Goal: Feedback & Contribution: Submit feedback/report problem

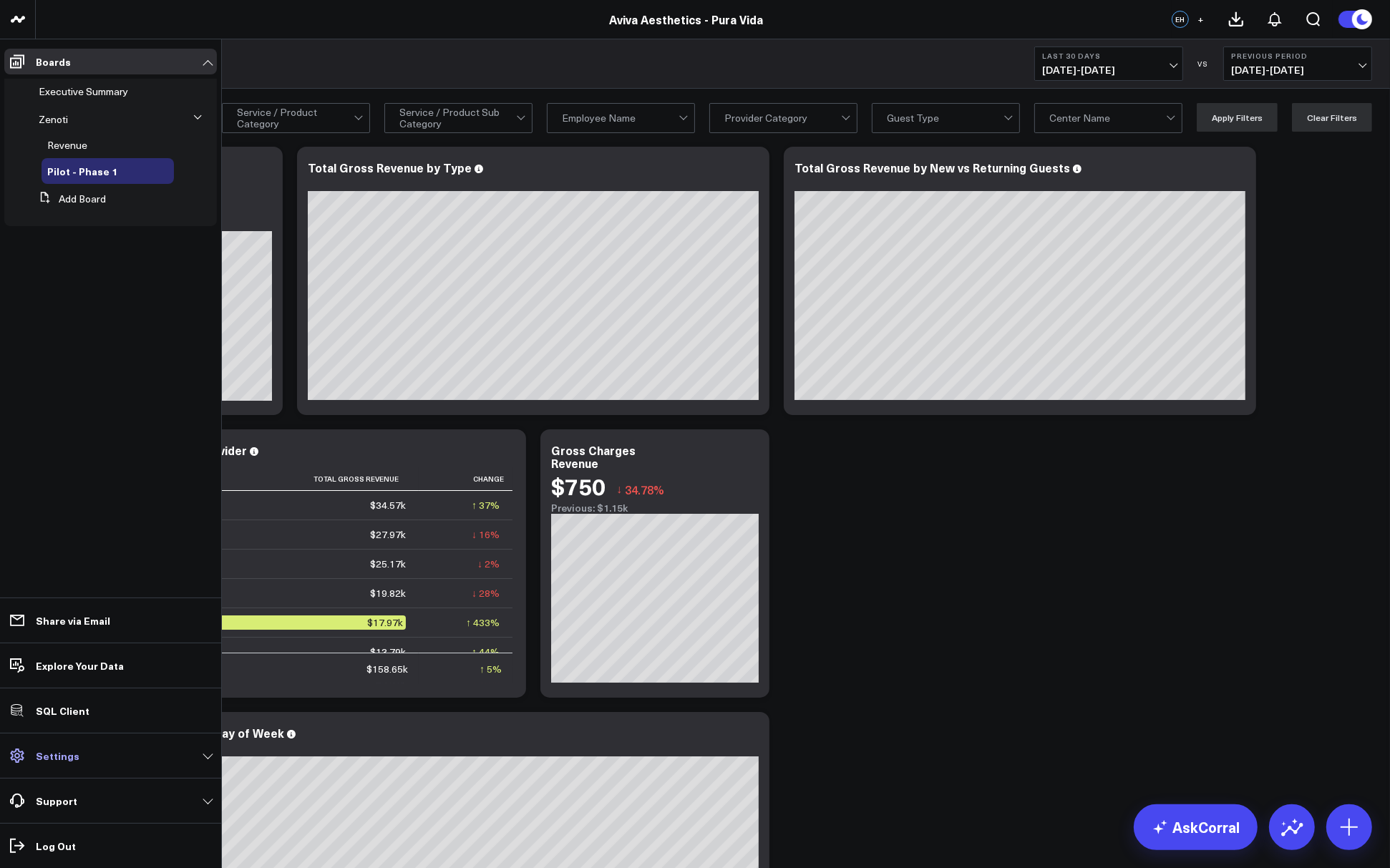
click at [62, 764] on link "Settings" at bounding box center [111, 756] width 212 height 26
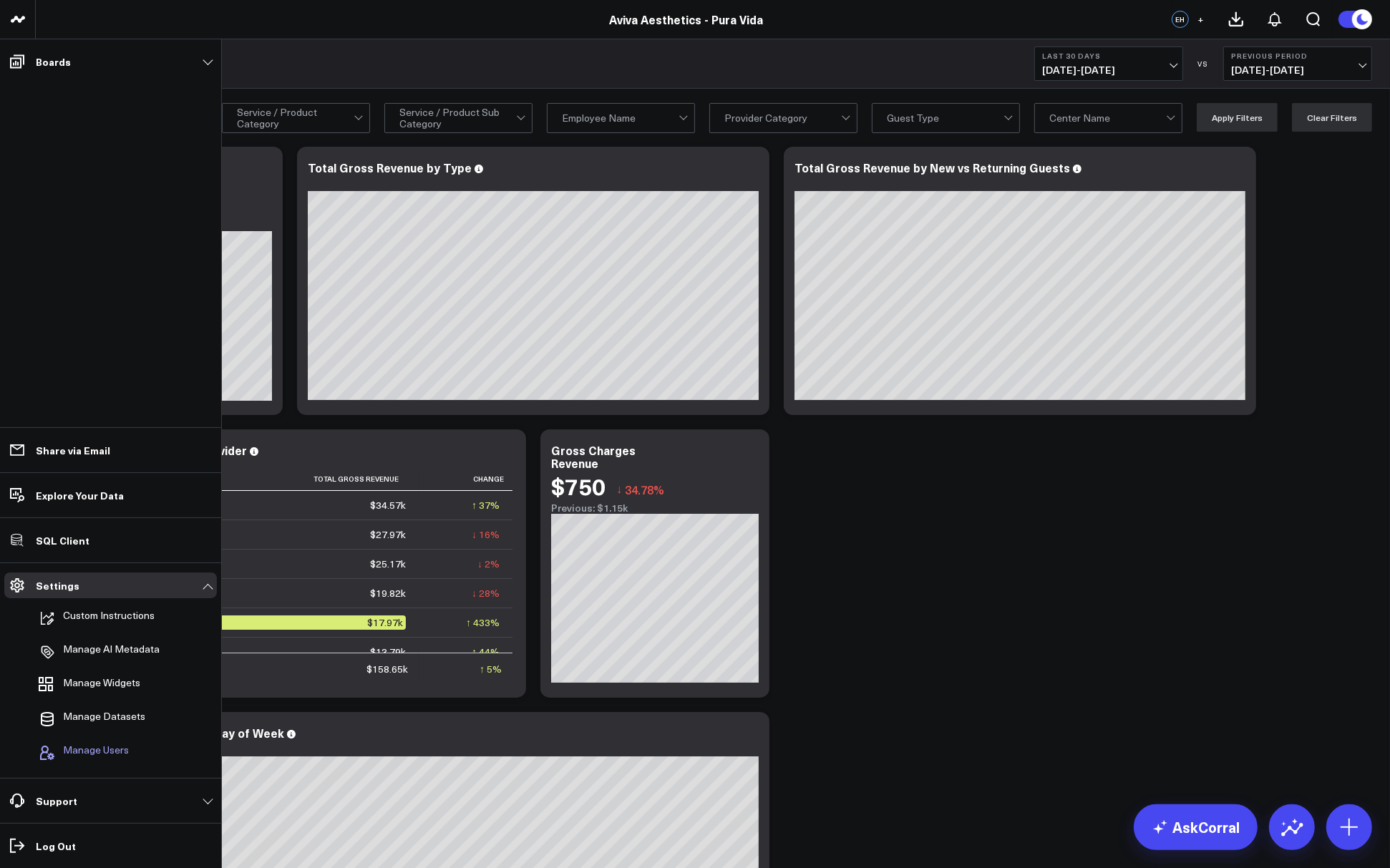
click at [89, 753] on span "Manage Users" at bounding box center [95, 752] width 66 height 17
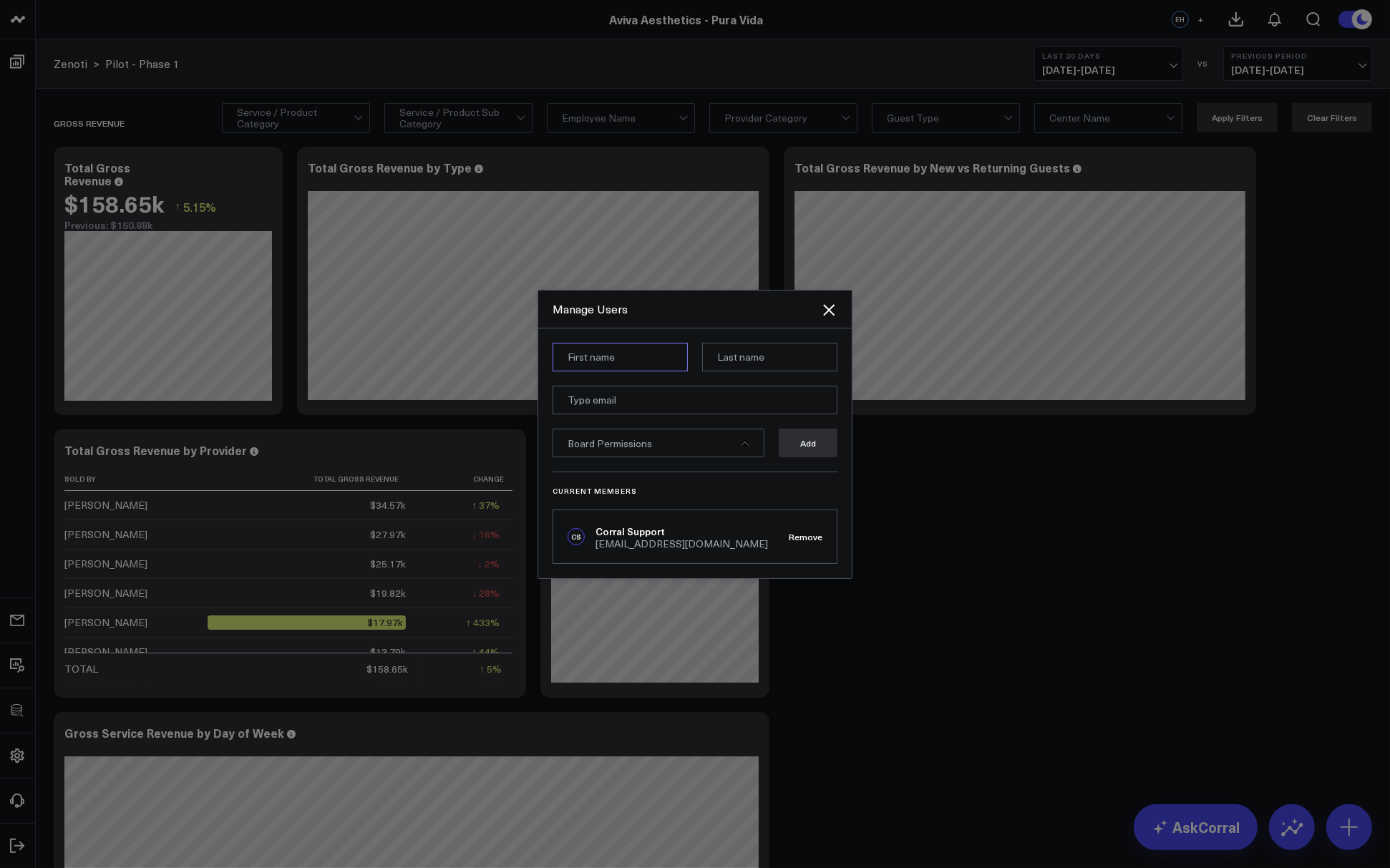
paste input "Zachary Katsulis"
type input "Zachary"
paste input "Katsulis"
type input "Katsulis"
paste input "zkatsulis@duneglasscapital.com"
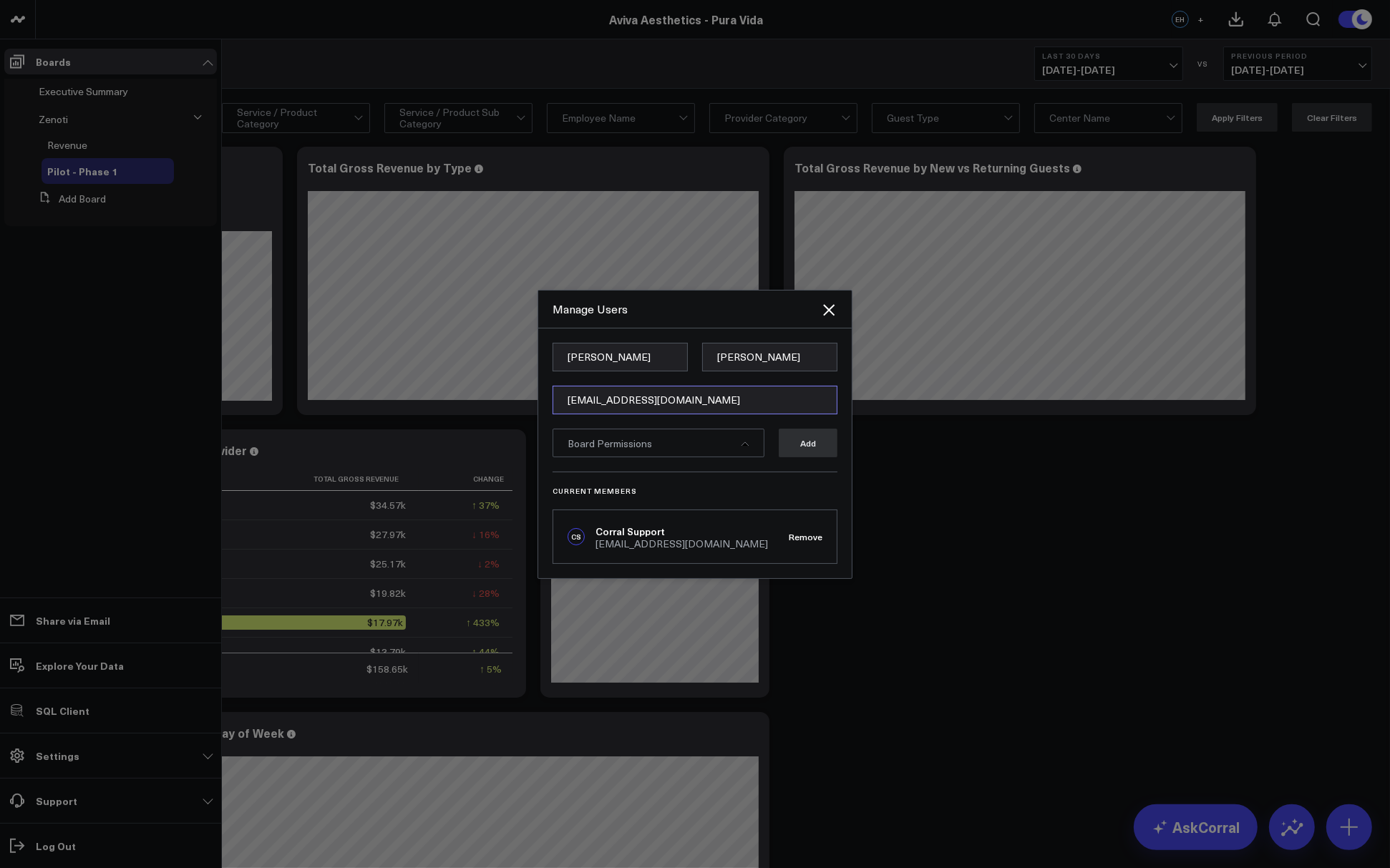
type input "zkatsulis@duneglasscapital.com"
click at [690, 332] on div "Zachary Katsulis zkatsulis@duneglasscapital.com Board Permissions Add Current M…" at bounding box center [695, 453] width 313 height 250
click at [738, 443] on div "Board Permissions" at bounding box center [659, 443] width 212 height 29
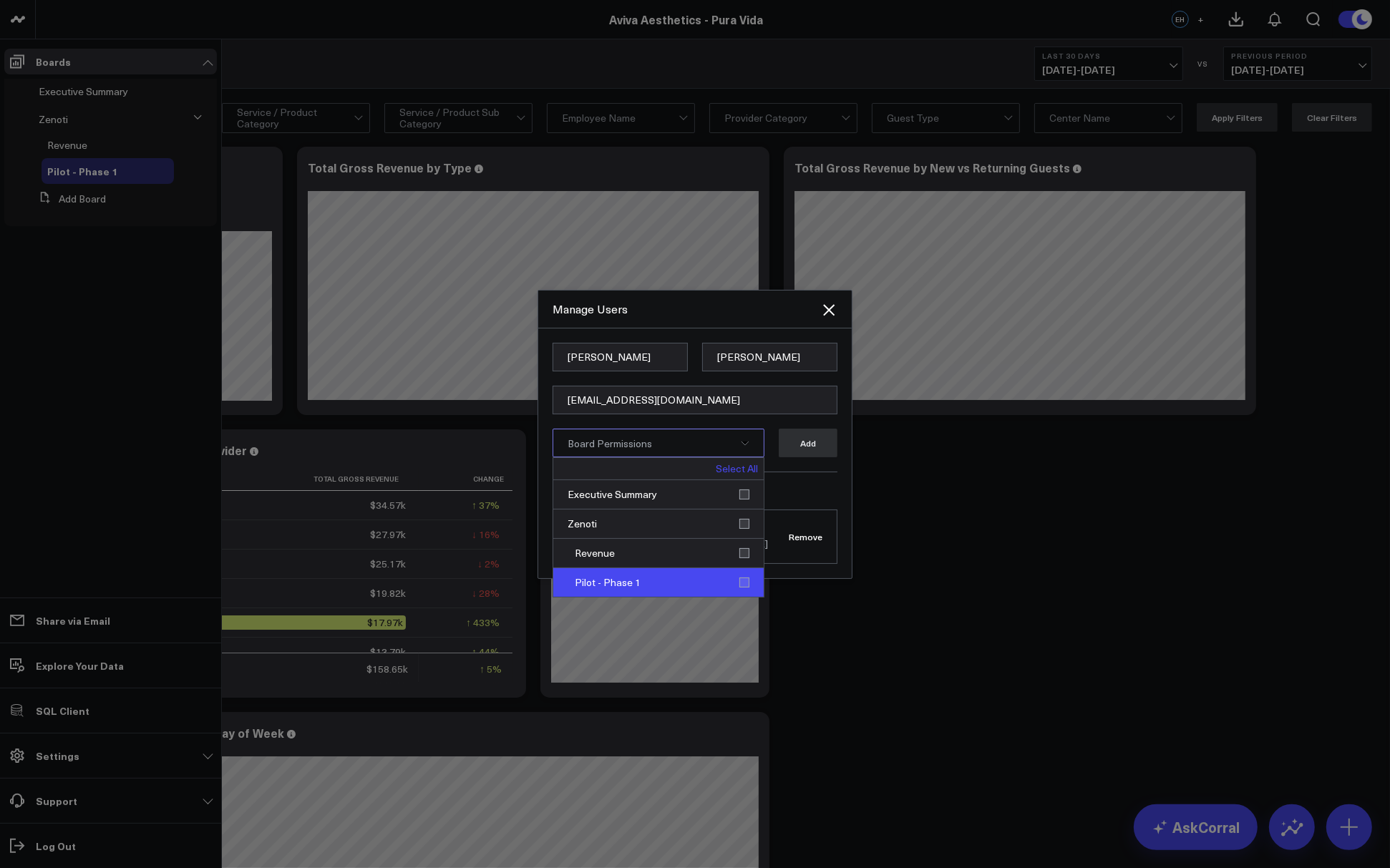
click at [745, 580] on div "Pilot - Phase 1" at bounding box center [659, 583] width 211 height 29
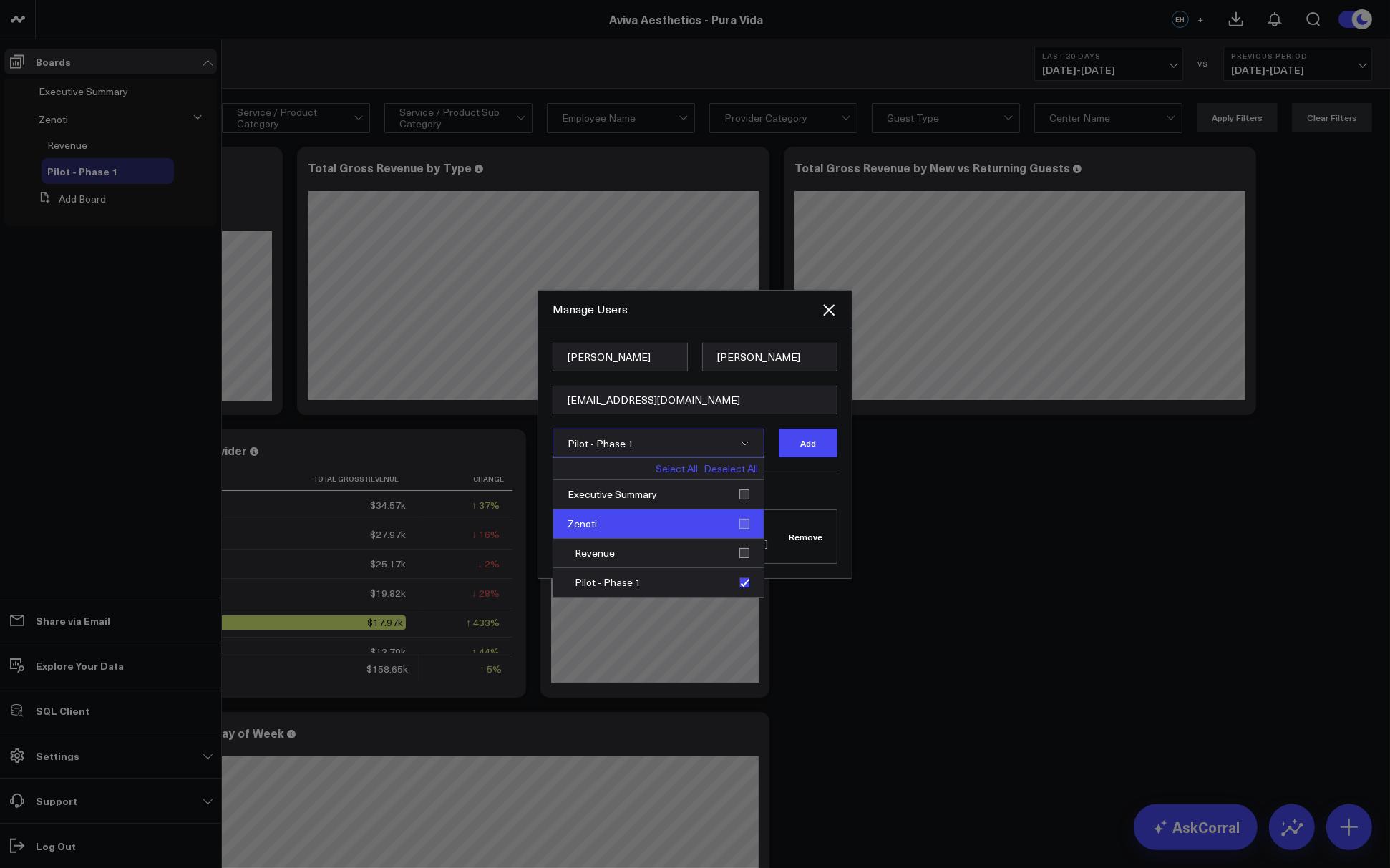
click at [747, 524] on div "Zenoti" at bounding box center [659, 524] width 211 height 30
click at [796, 445] on button "Add" at bounding box center [808, 443] width 58 height 29
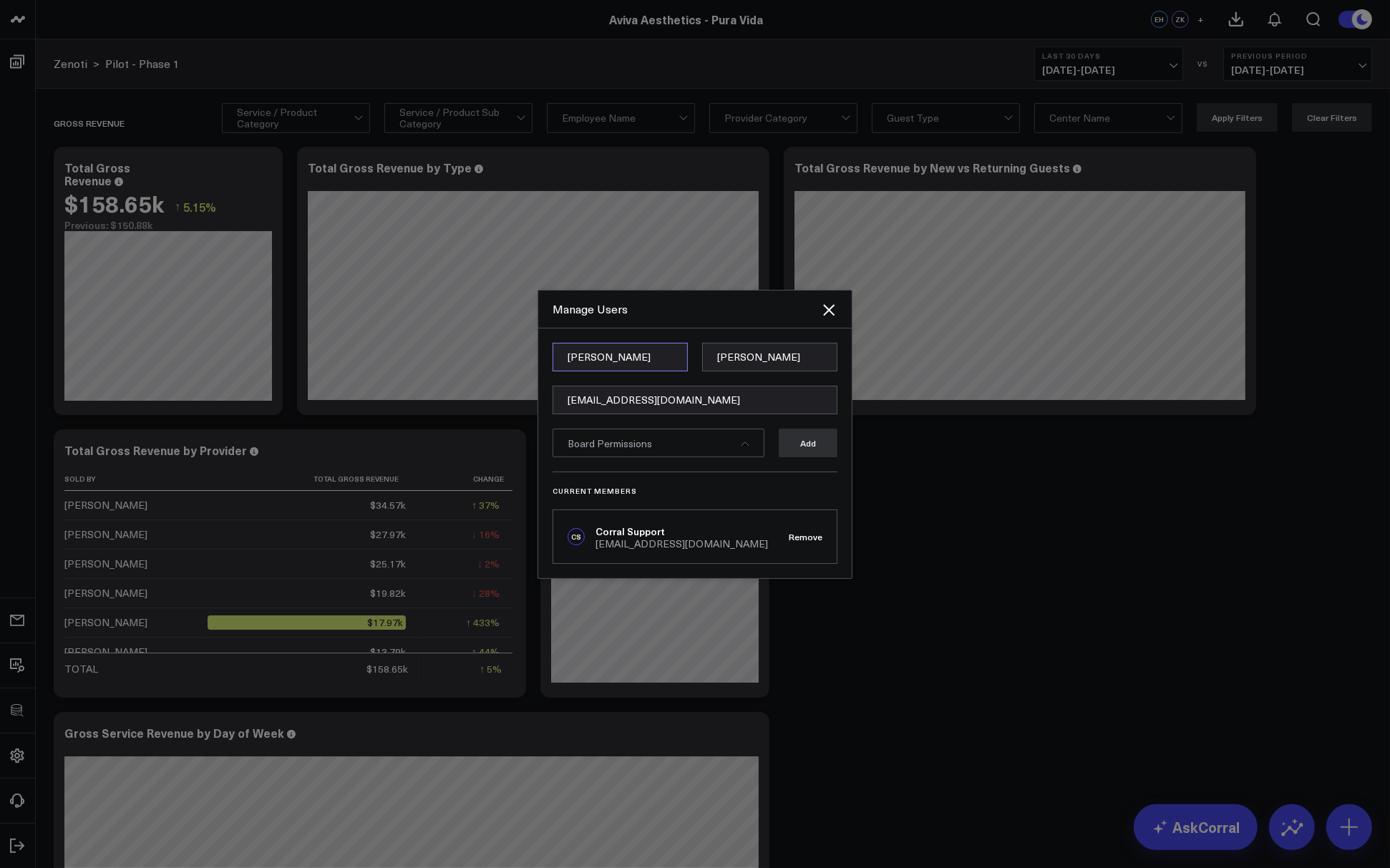
click at [582, 357] on input "Zachary" at bounding box center [620, 357] width 135 height 29
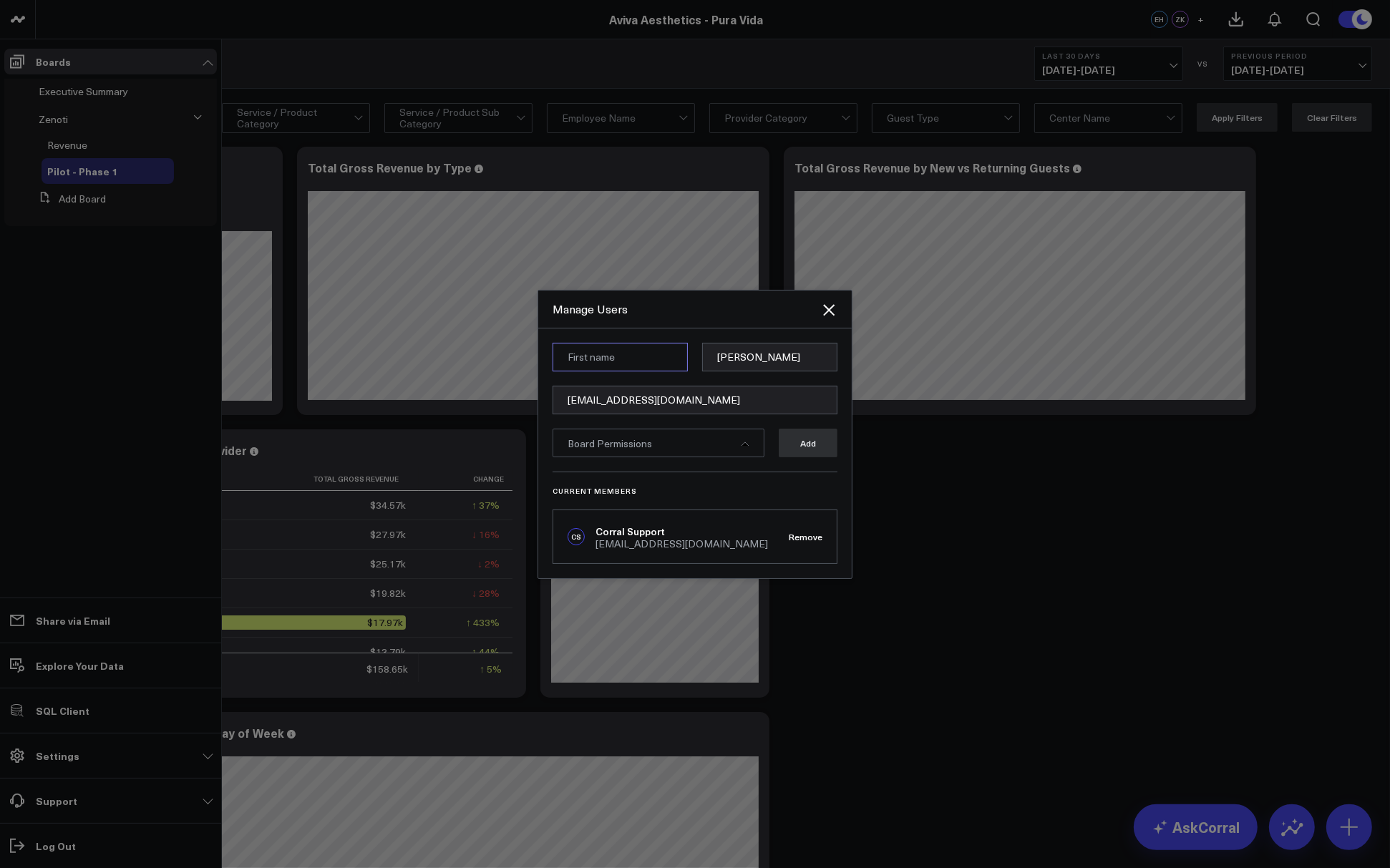
paste input "Omer Karaayvaz"
type input "Omer"
paste input "Karaayvaz"
type input "Karaayvaz"
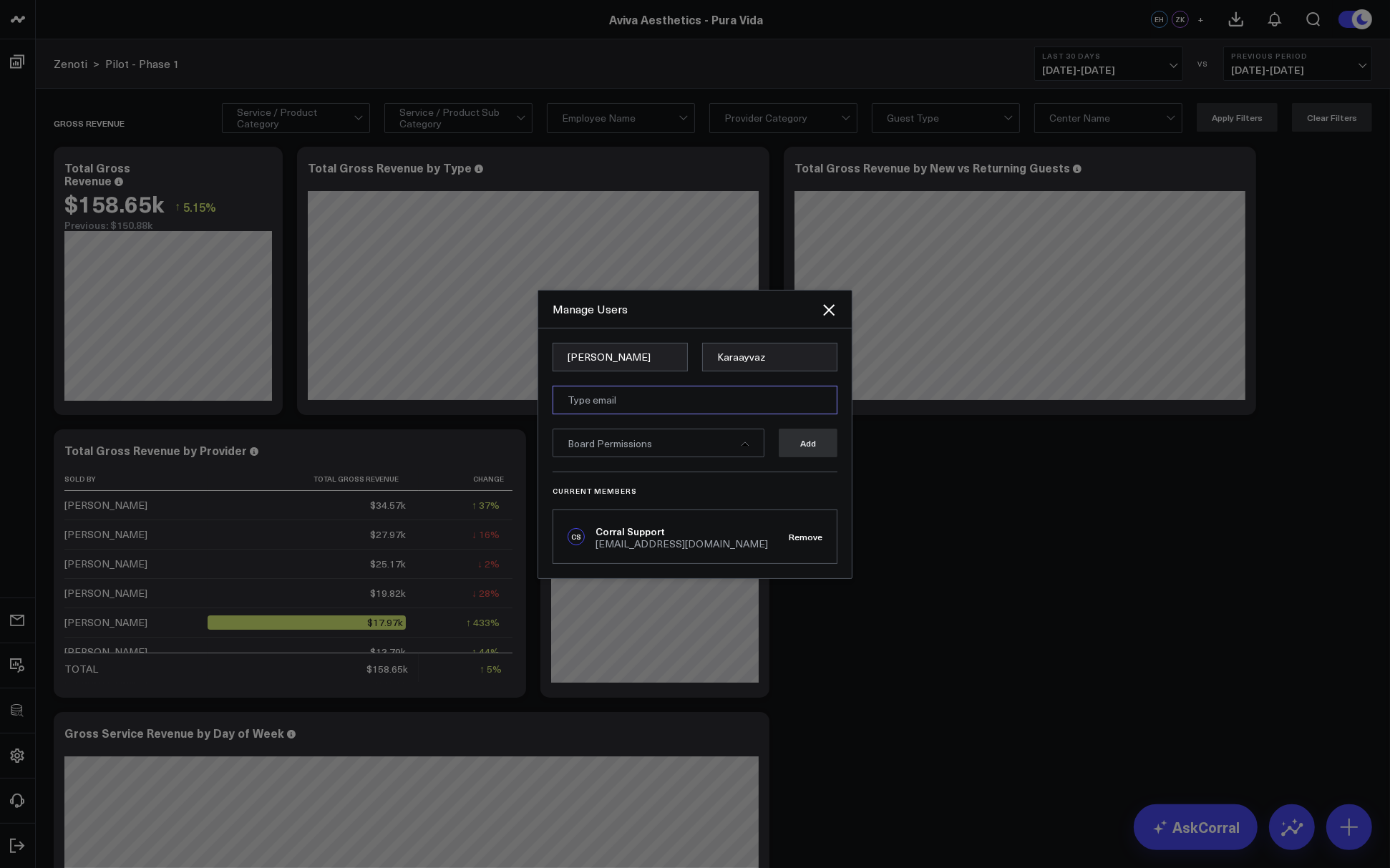
paste input "okaraayvaz@duneglasscapital.com"
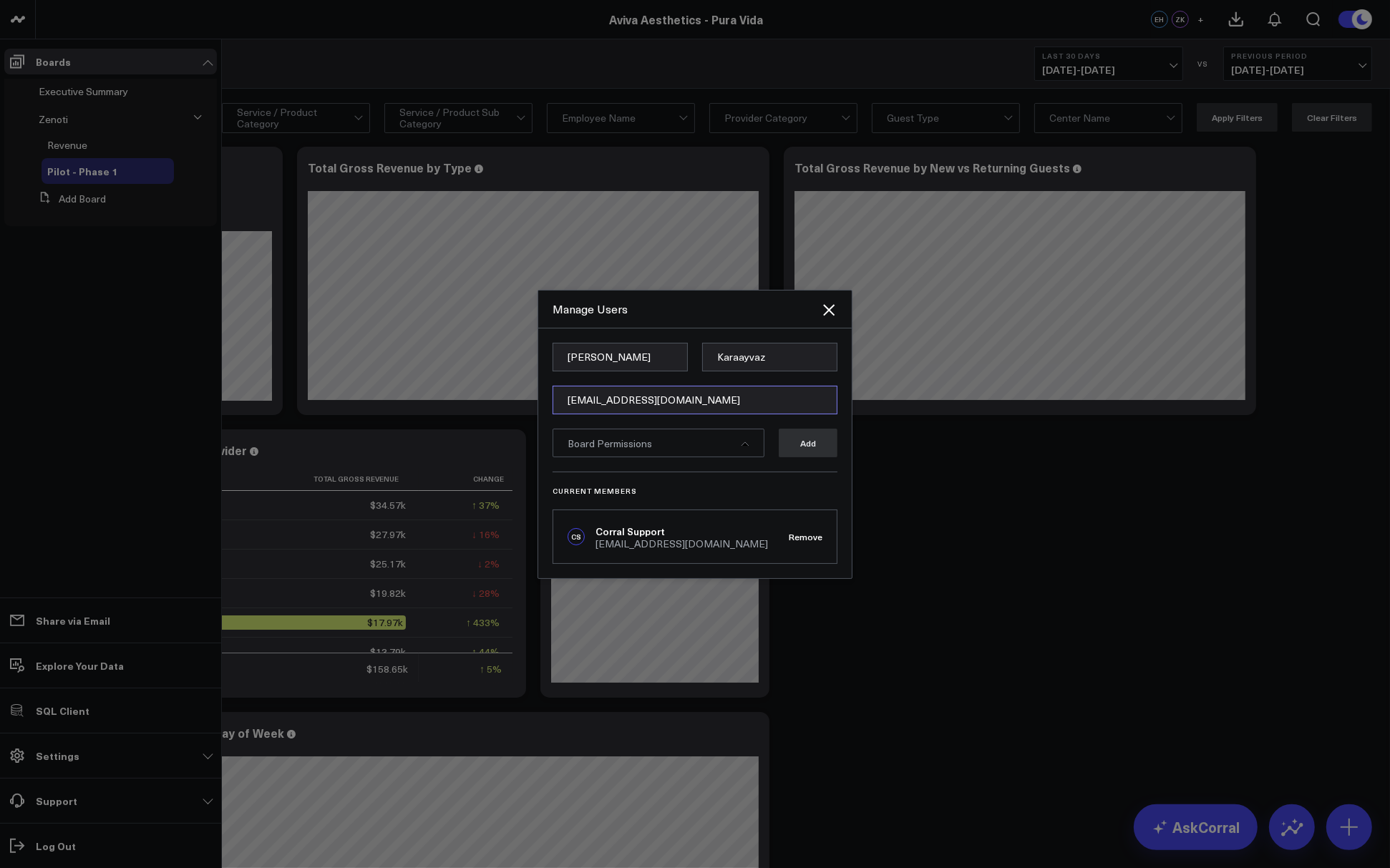
type input "okaraayvaz@duneglasscapital.com"
click at [664, 324] on div "Manage Users" at bounding box center [695, 309] width 313 height 38
click at [712, 455] on div "Board Permissions" at bounding box center [659, 443] width 212 height 29
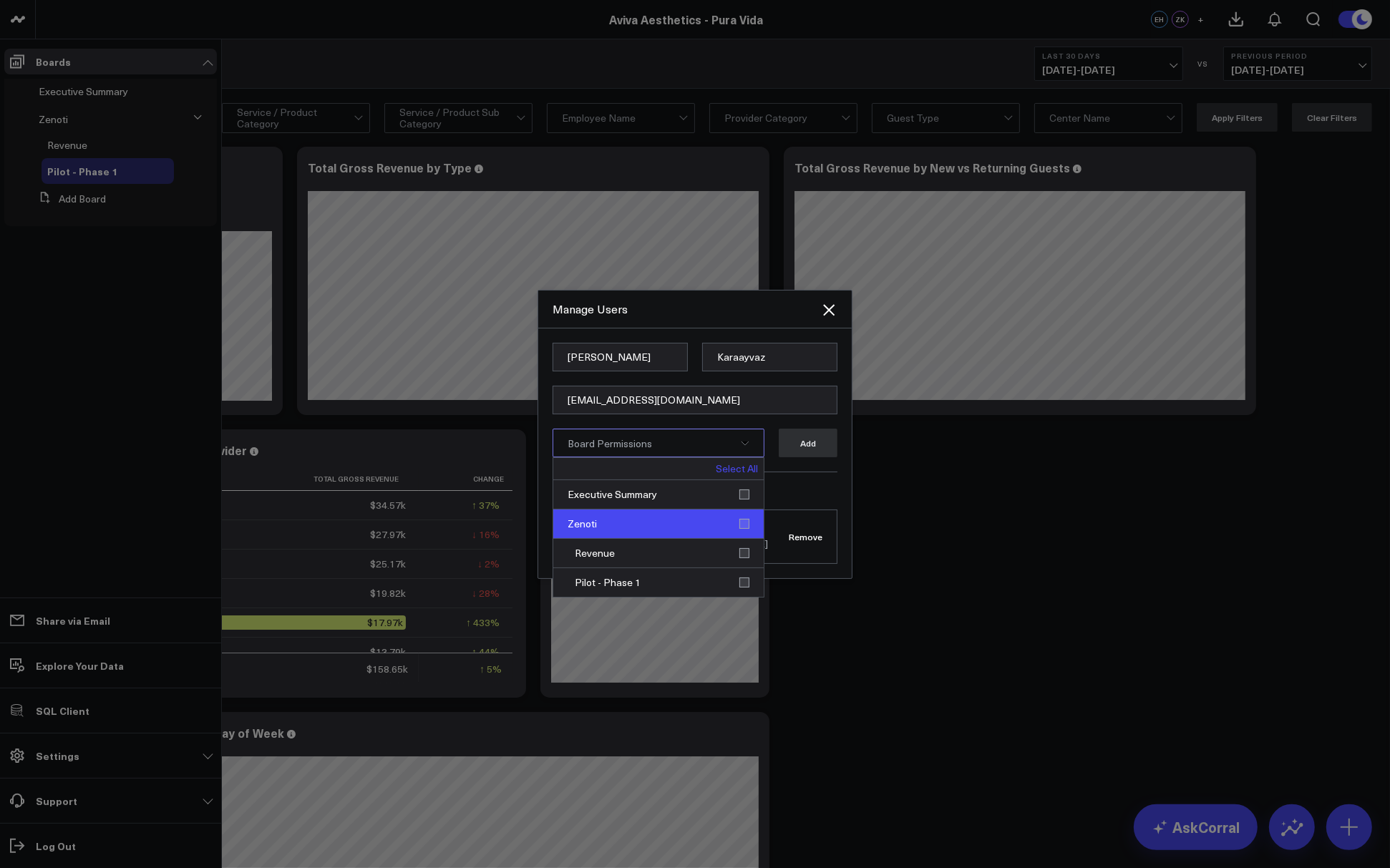
click at [748, 528] on div "Zenoti" at bounding box center [659, 524] width 211 height 30
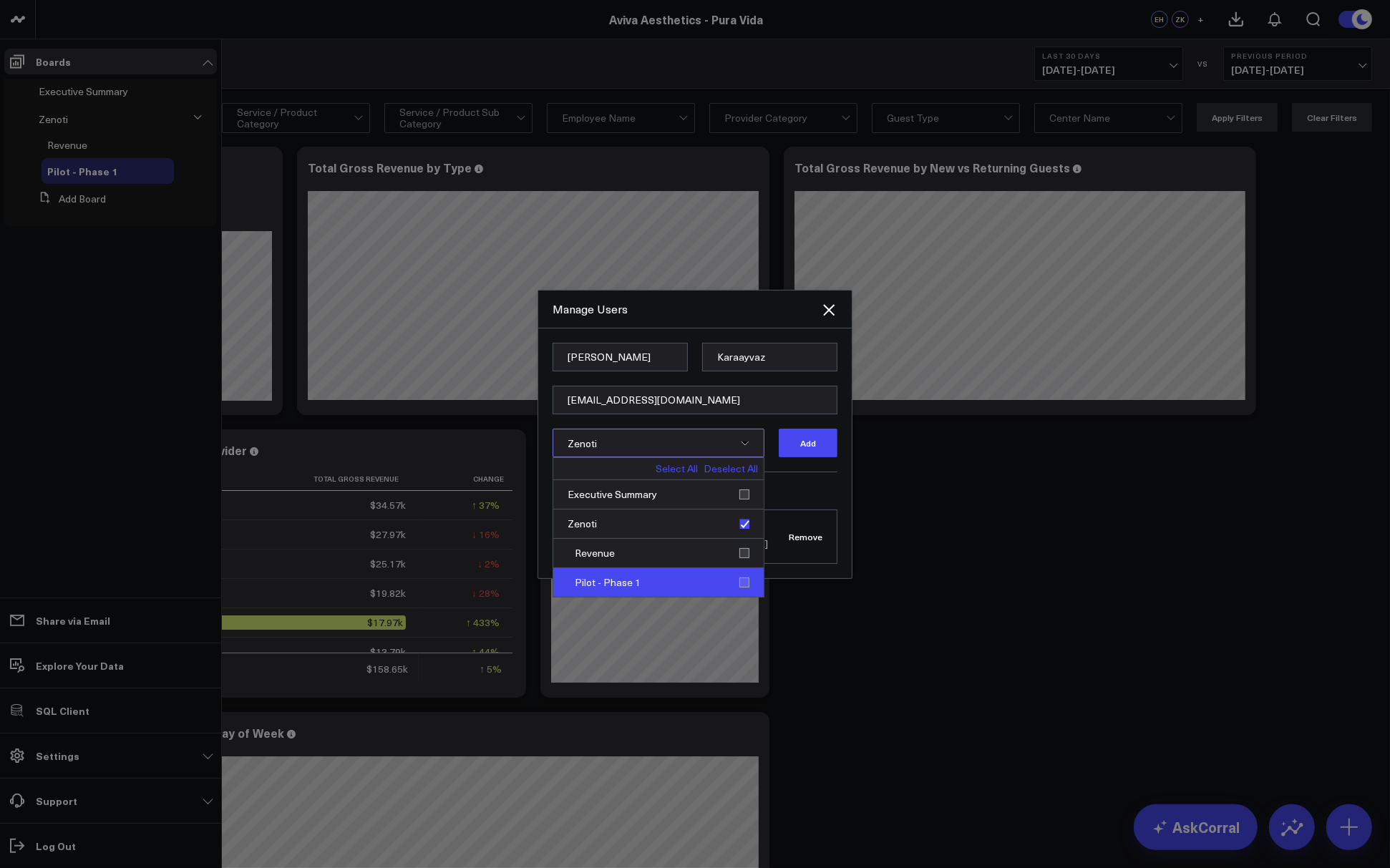
click at [745, 579] on div "Pilot - Phase 1" at bounding box center [659, 583] width 211 height 29
click at [827, 443] on button "Add" at bounding box center [808, 443] width 58 height 29
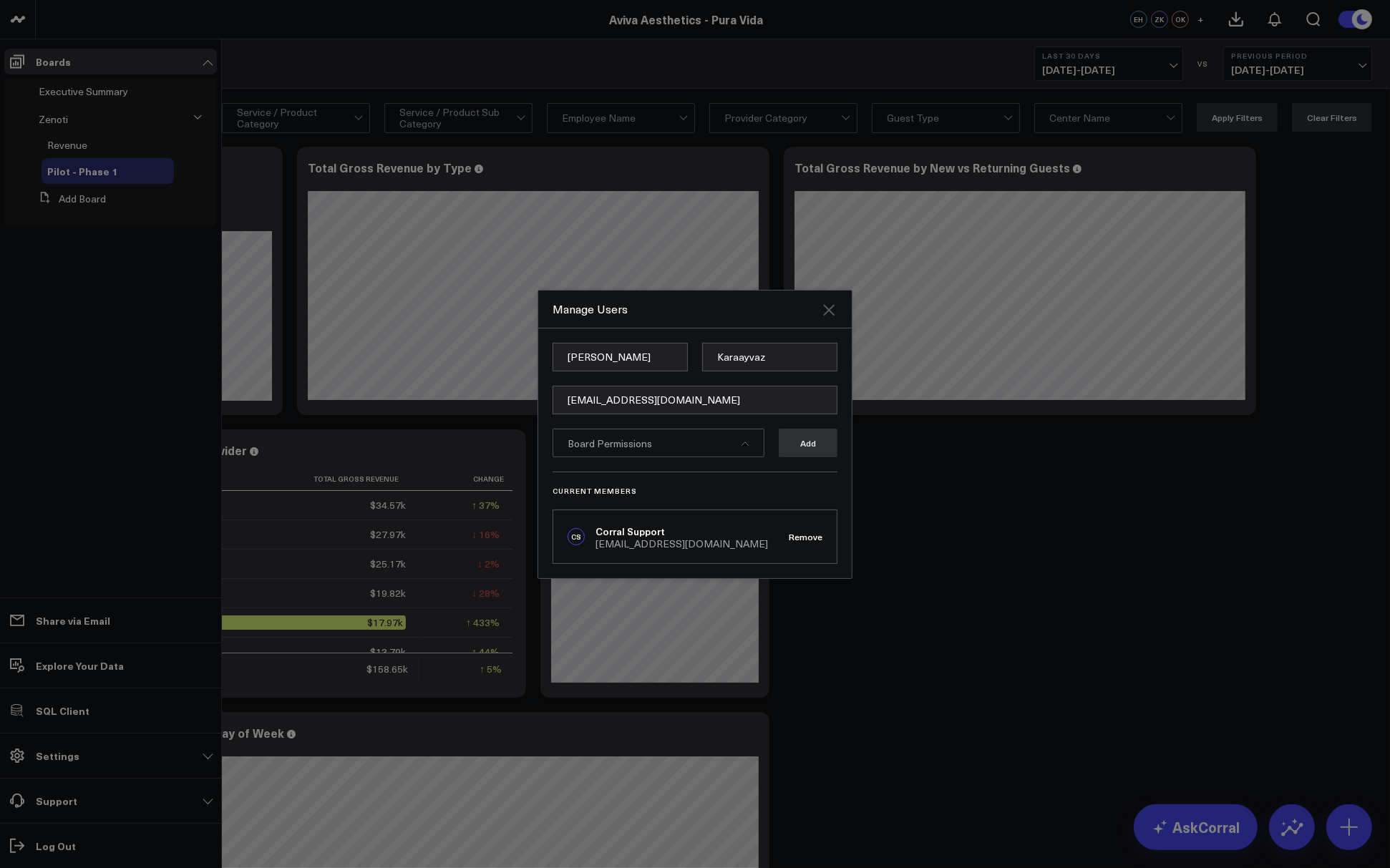
click at [836, 308] on icon "Close" at bounding box center [829, 309] width 17 height 17
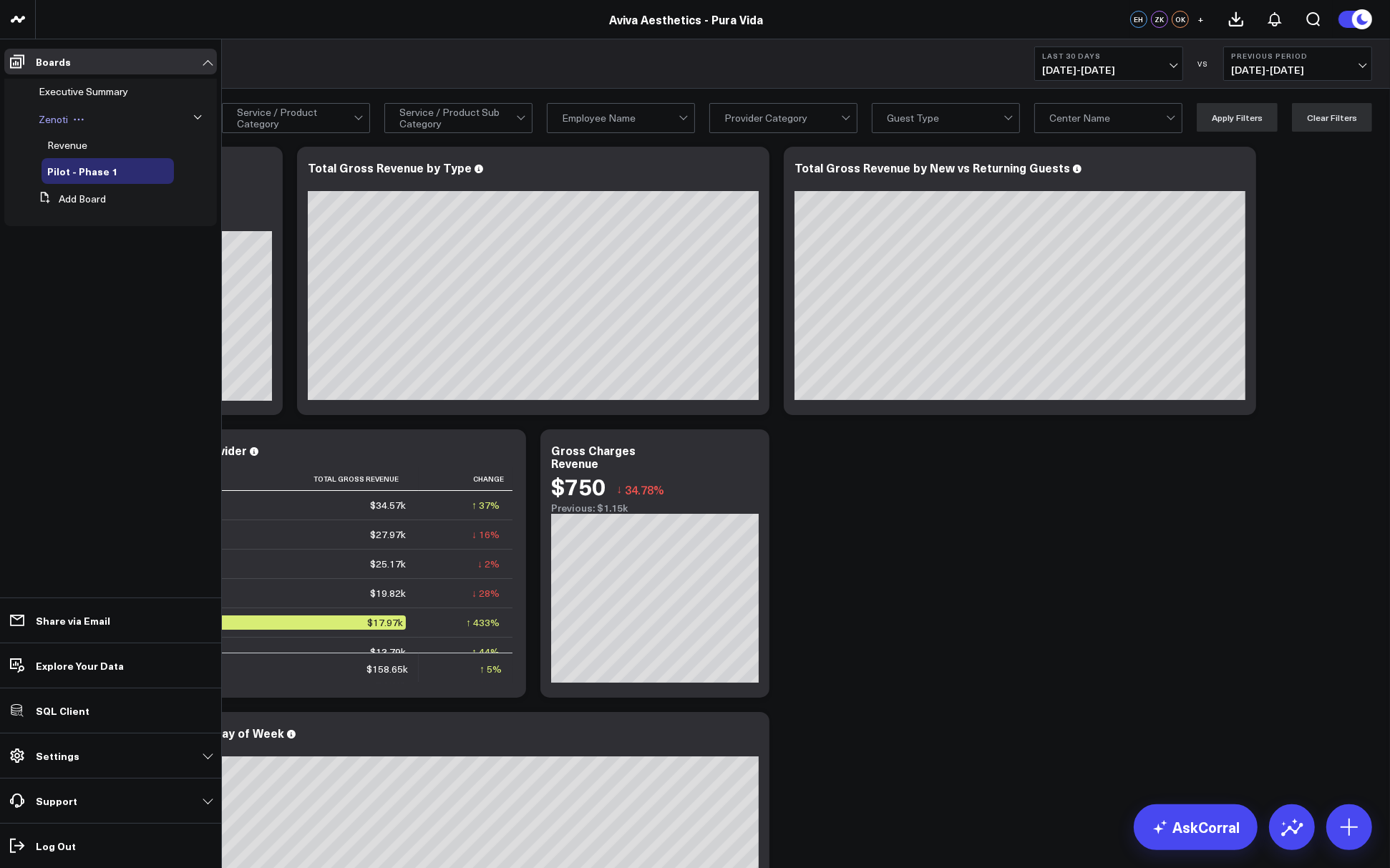
click at [44, 124] on span "Zenoti" at bounding box center [53, 119] width 30 height 13
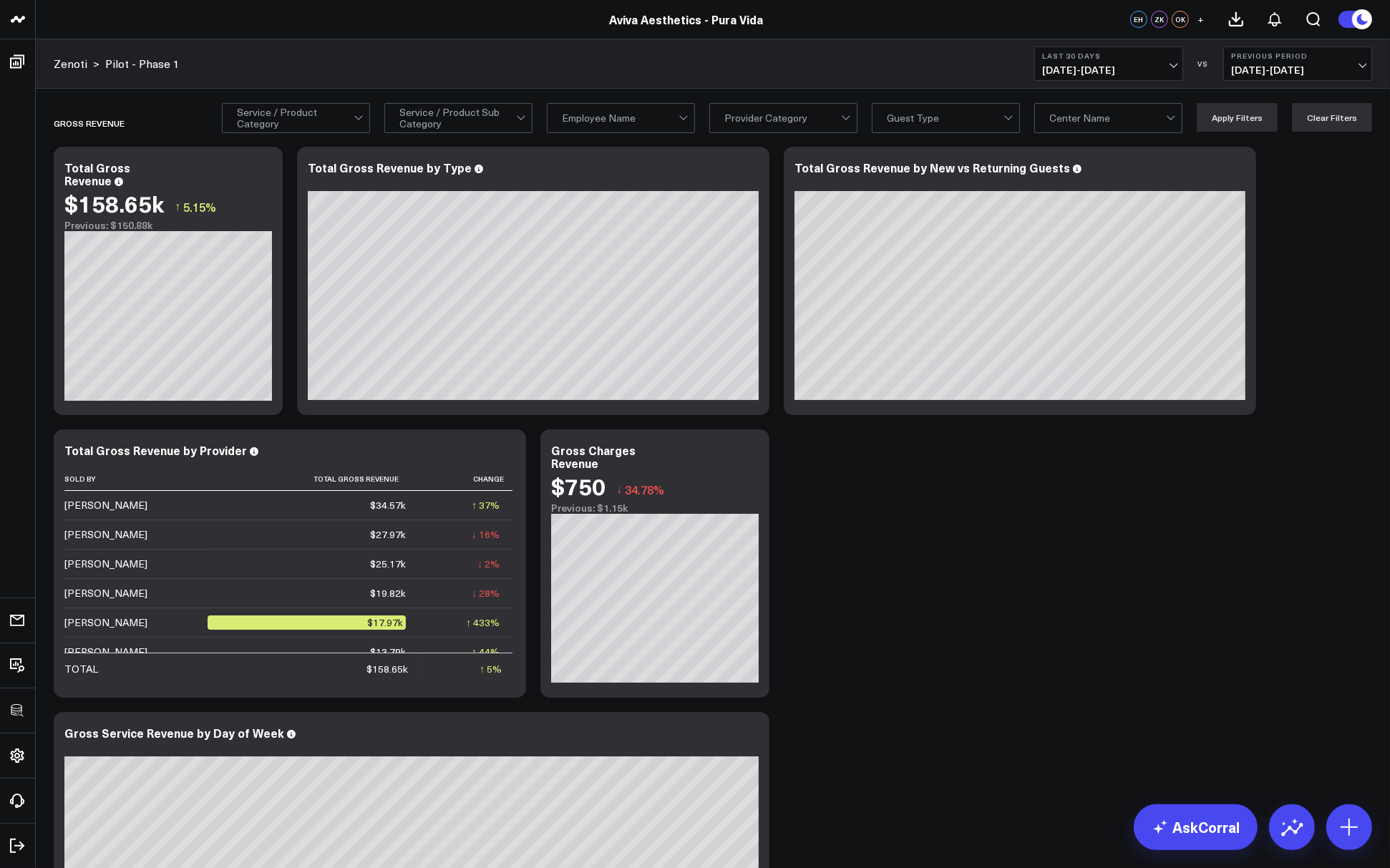
click at [1081, 68] on span "08/10/25 - 09/08/25" at bounding box center [1108, 70] width 133 height 12
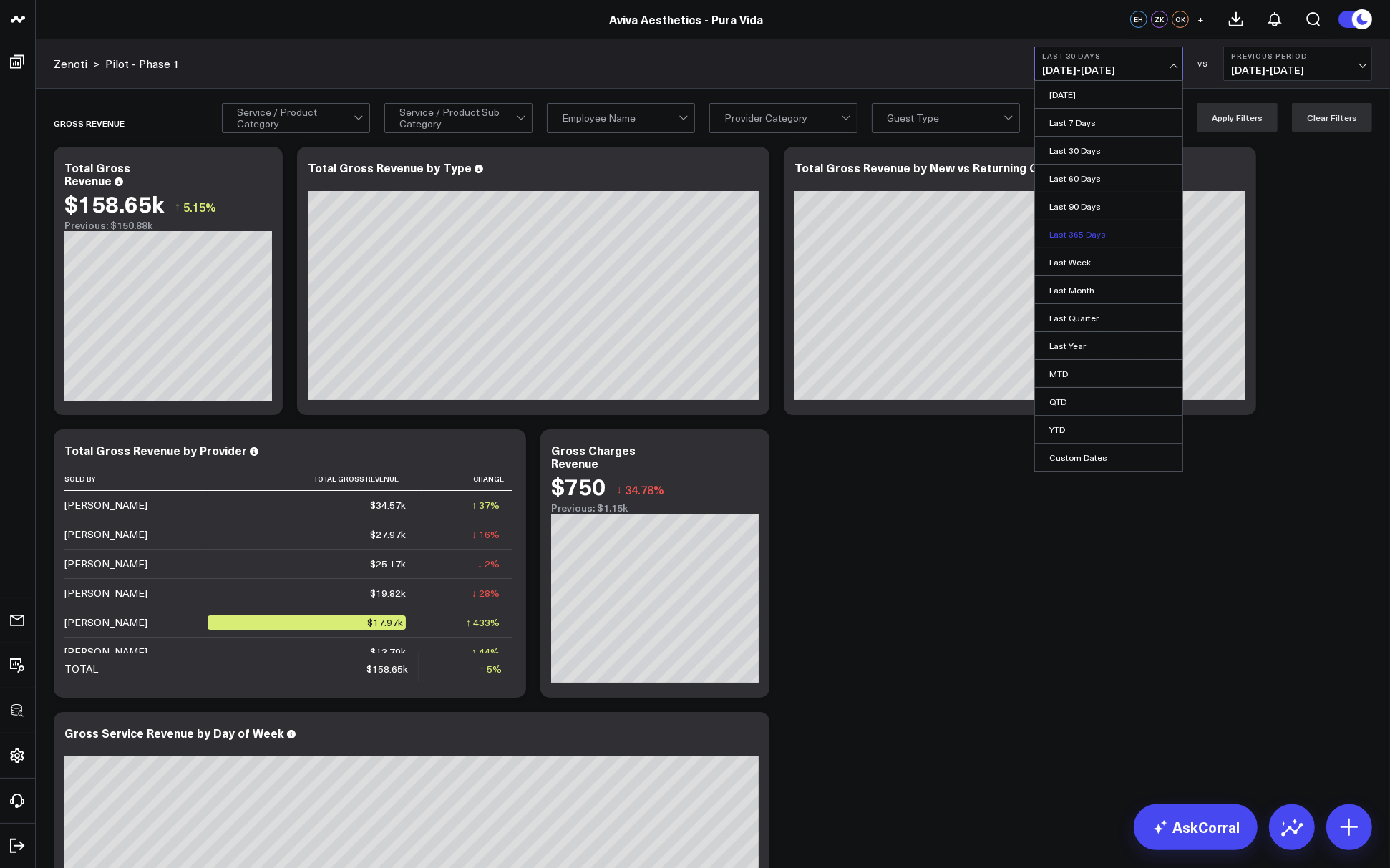
click at [1073, 229] on link "Last 365 Days" at bounding box center [1109, 234] width 148 height 27
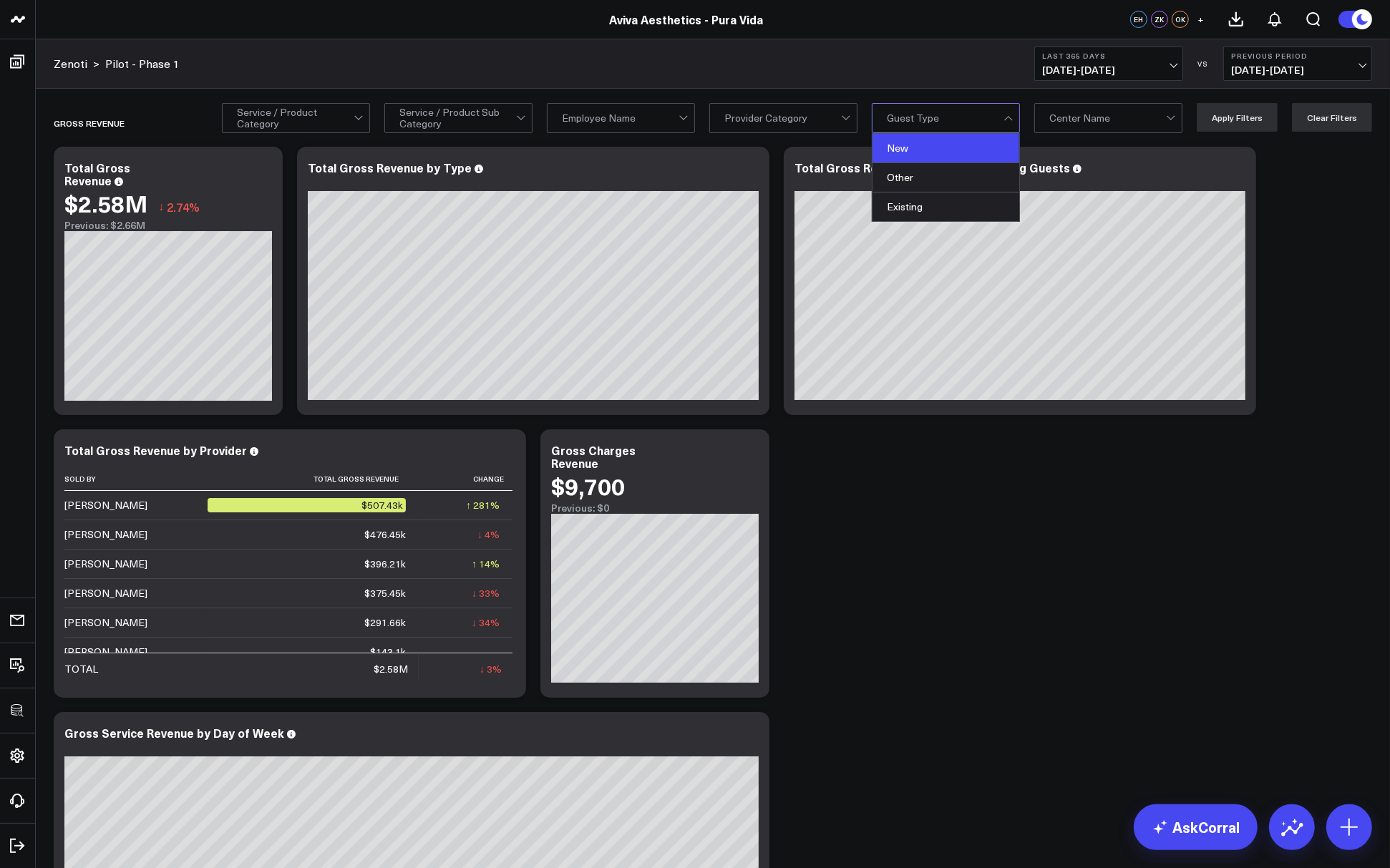
click at [922, 146] on div "New" at bounding box center [946, 148] width 147 height 30
click at [1240, 124] on button "Apply Filters" at bounding box center [1237, 118] width 81 height 29
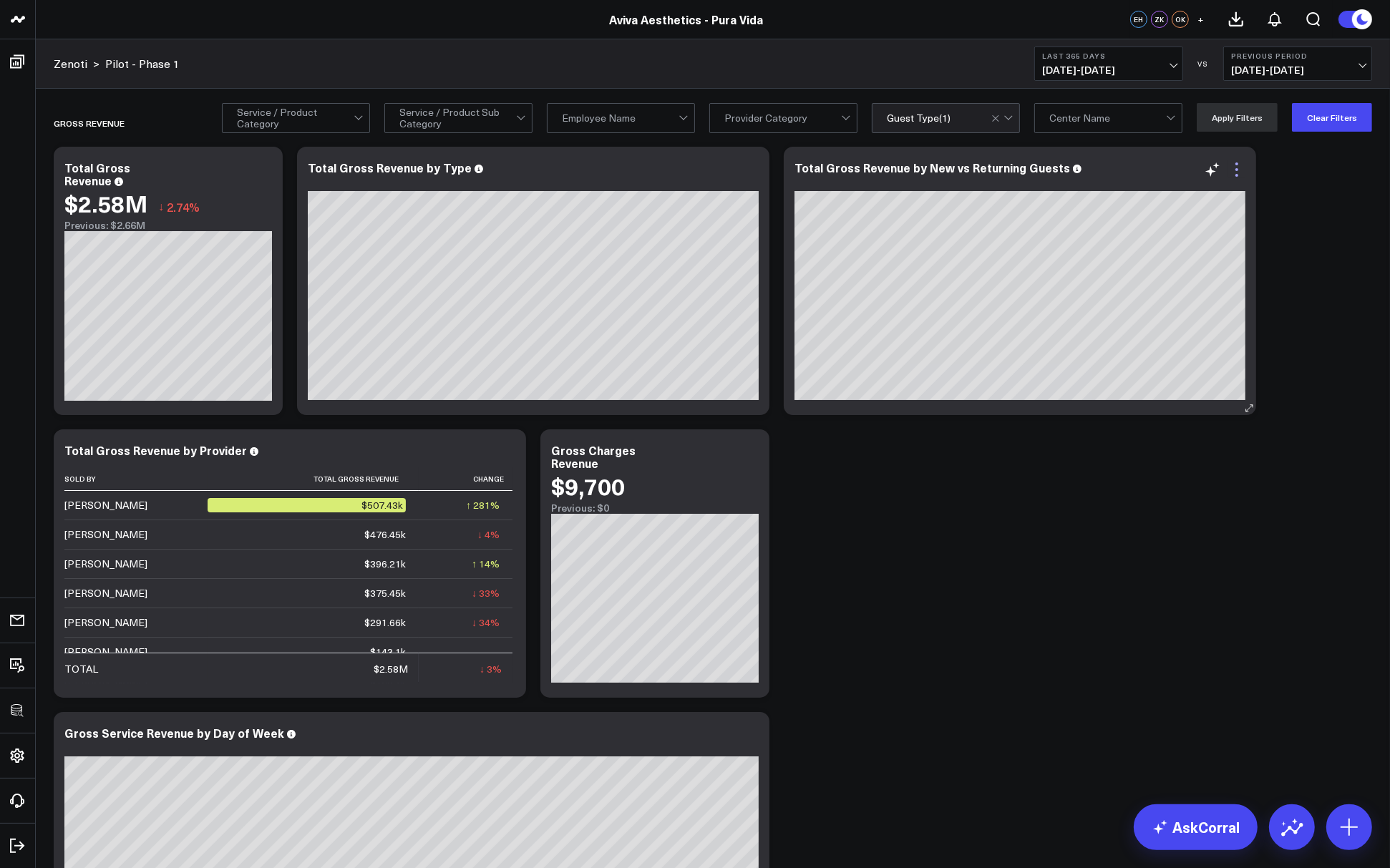
click at [1241, 172] on icon at bounding box center [1236, 169] width 17 height 17
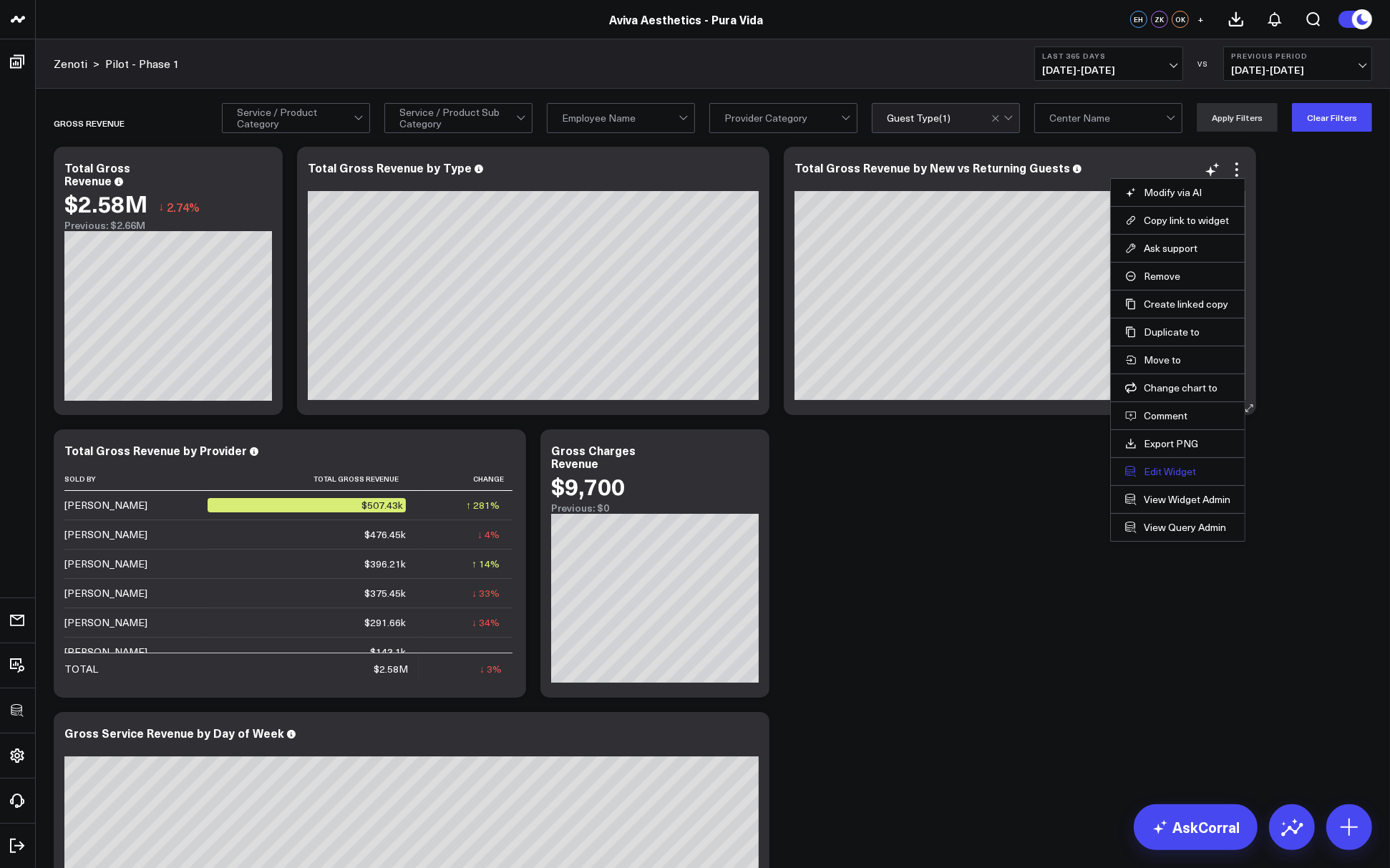
click at [1154, 467] on button "Edit Widget" at bounding box center [1178, 471] width 105 height 13
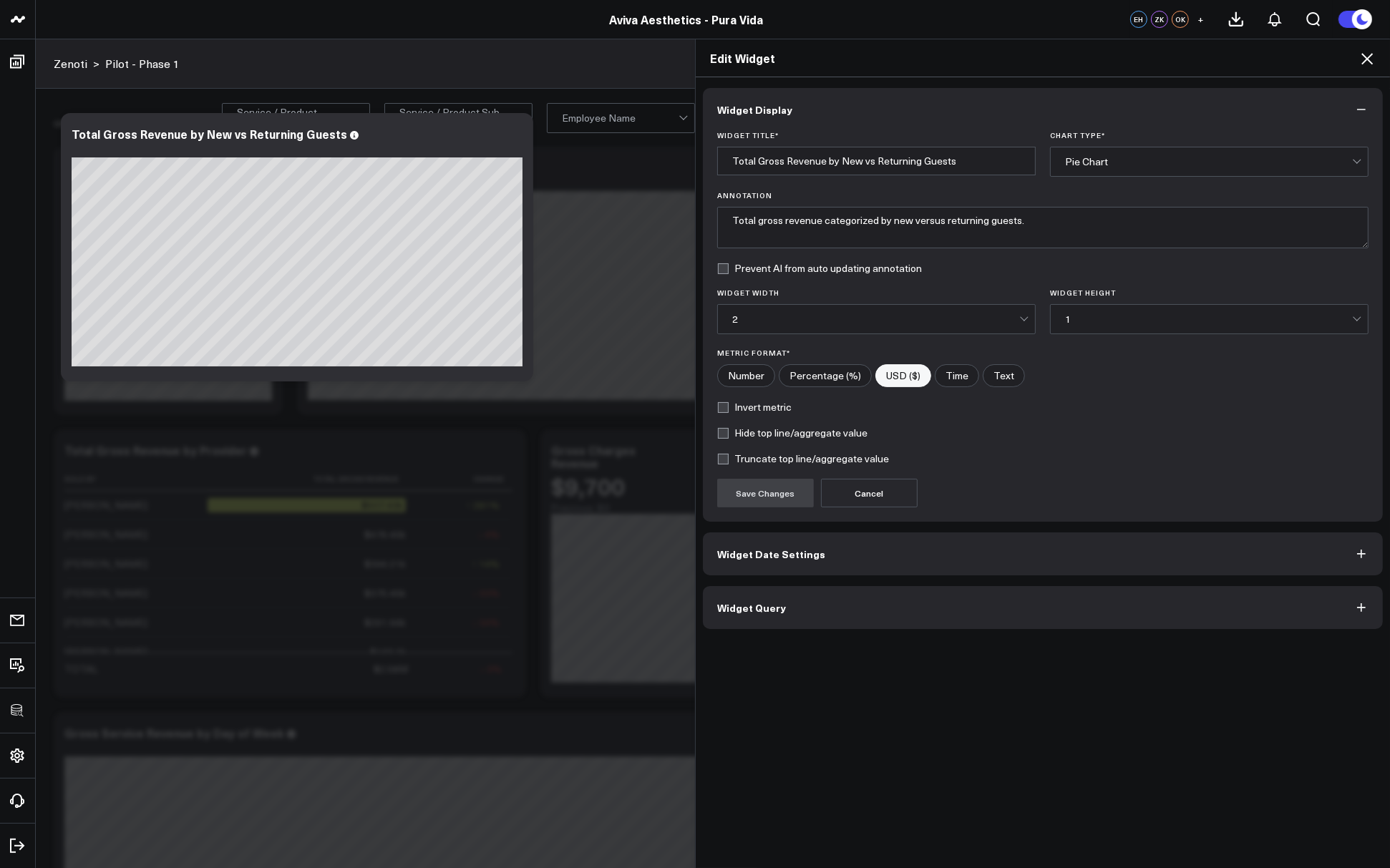
click at [816, 604] on button "Widget Query" at bounding box center [1043, 608] width 680 height 43
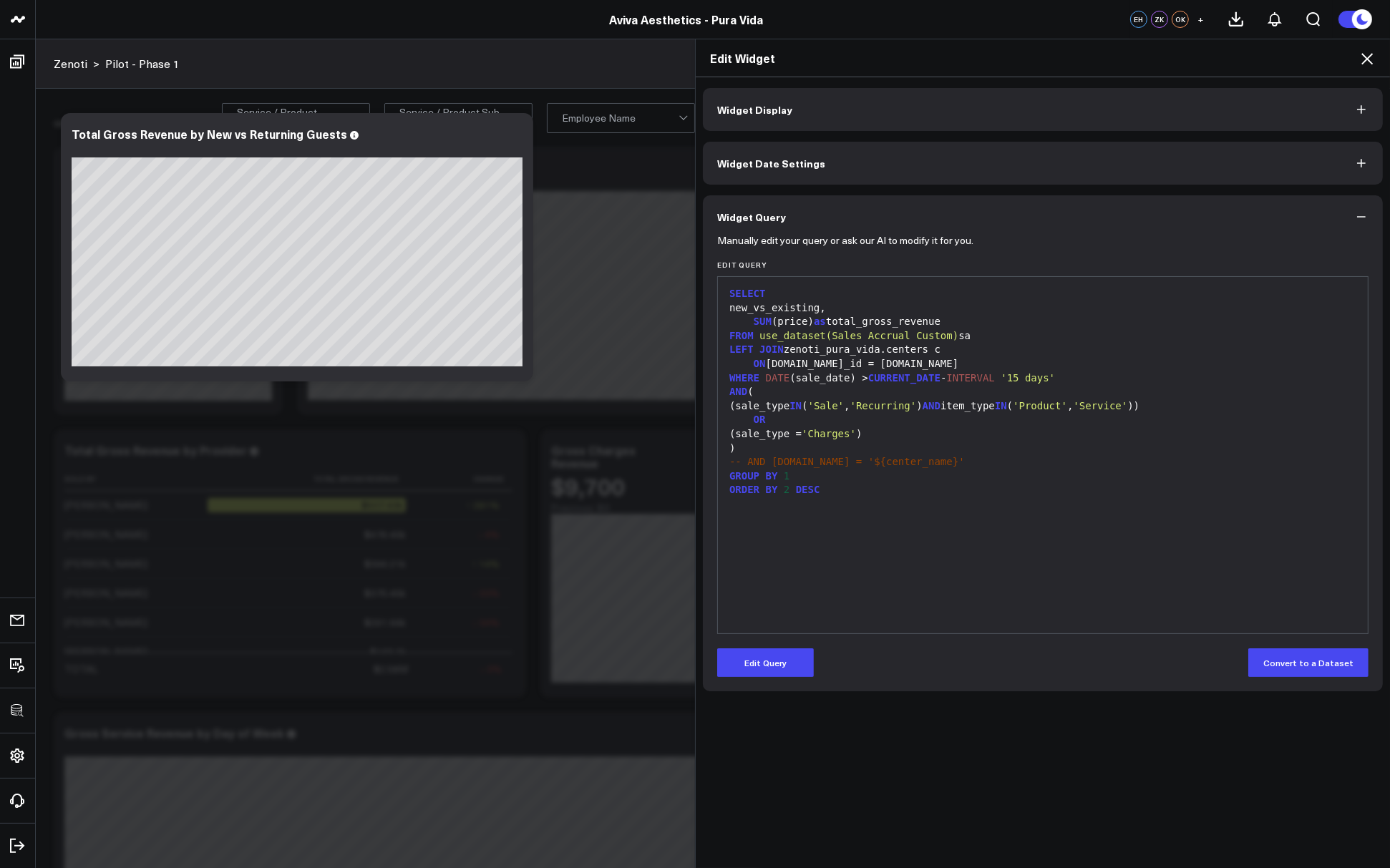
click at [848, 336] on span "use_dataset(Sales Accrual Custom)" at bounding box center [858, 336] width 199 height 12
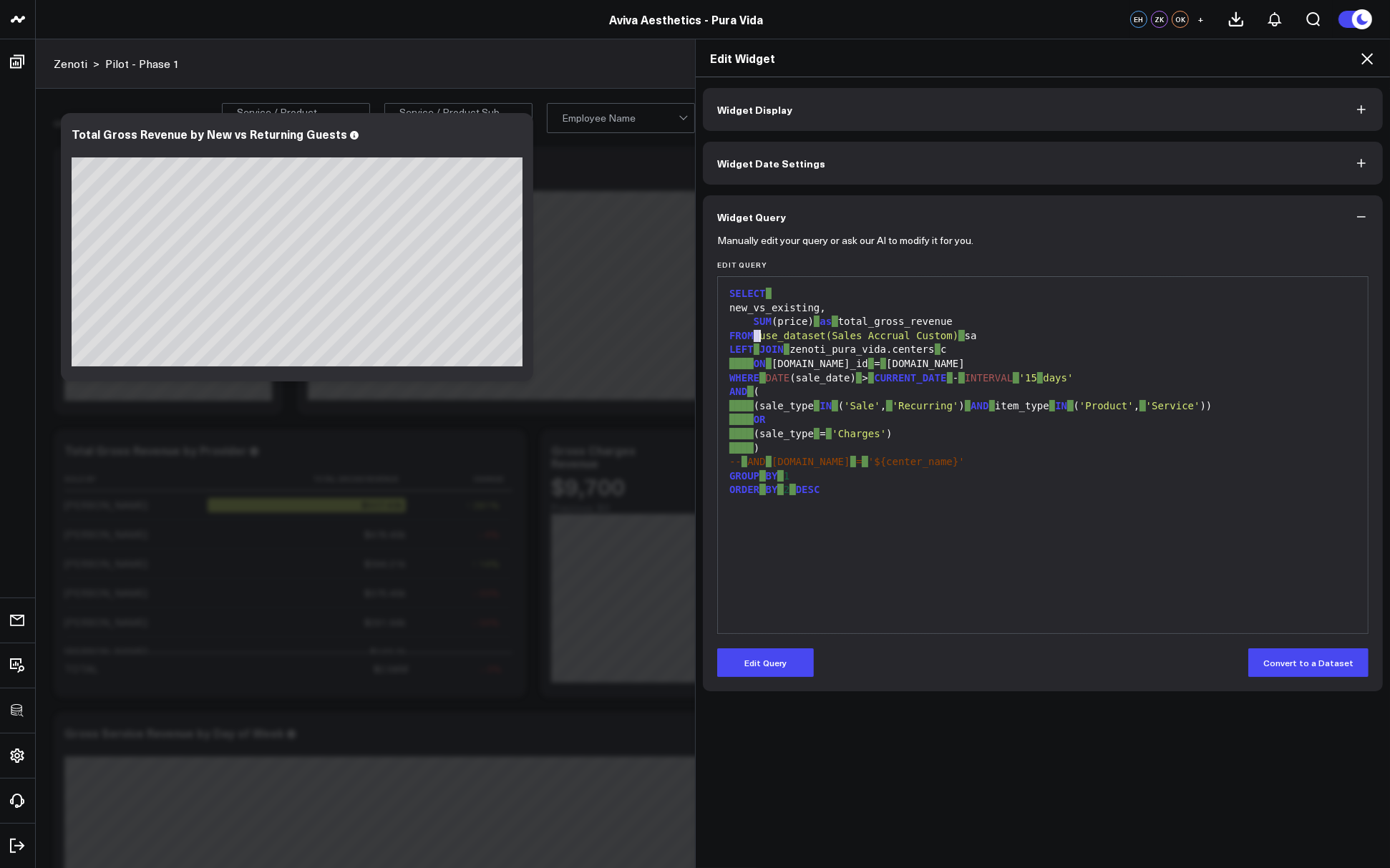
click at [848, 336] on span "use_dataset(Sales Accrual Custom)" at bounding box center [858, 336] width 199 height 12
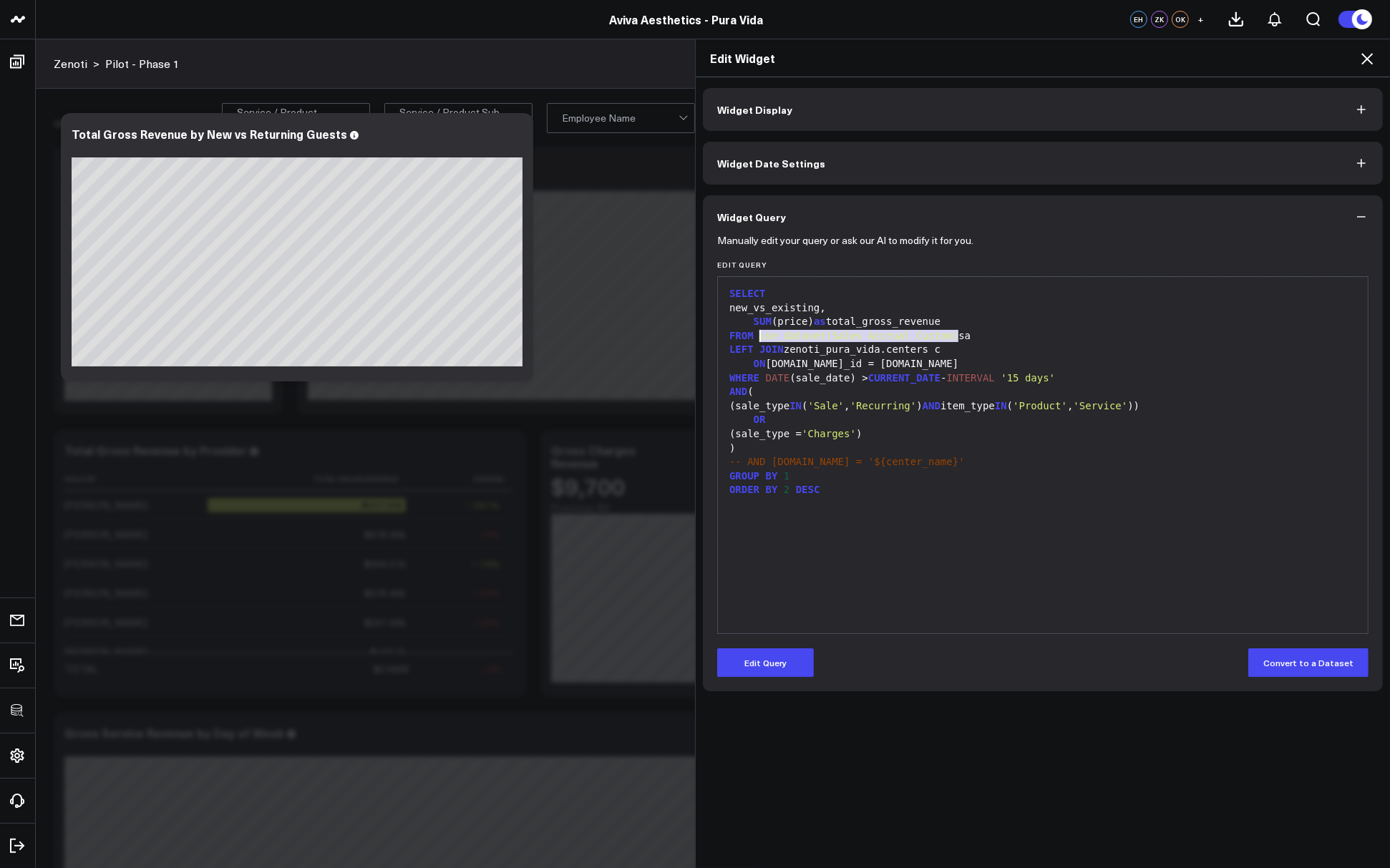
drag, startPoint x: 958, startPoint y: 335, endPoint x: 758, endPoint y: 335, distance: 200.0
click at [758, 335] on div "FROM use_dataset(Sales Accrual Custom) sa" at bounding box center [1043, 336] width 636 height 14
copy div "use_dataset(Sales Accrual Custom)"
click at [1086, 336] on div "FROM use_dataset(Sales Accrual Custom) sa" at bounding box center [1043, 336] width 636 height 14
click at [1365, 54] on icon at bounding box center [1367, 58] width 17 height 17
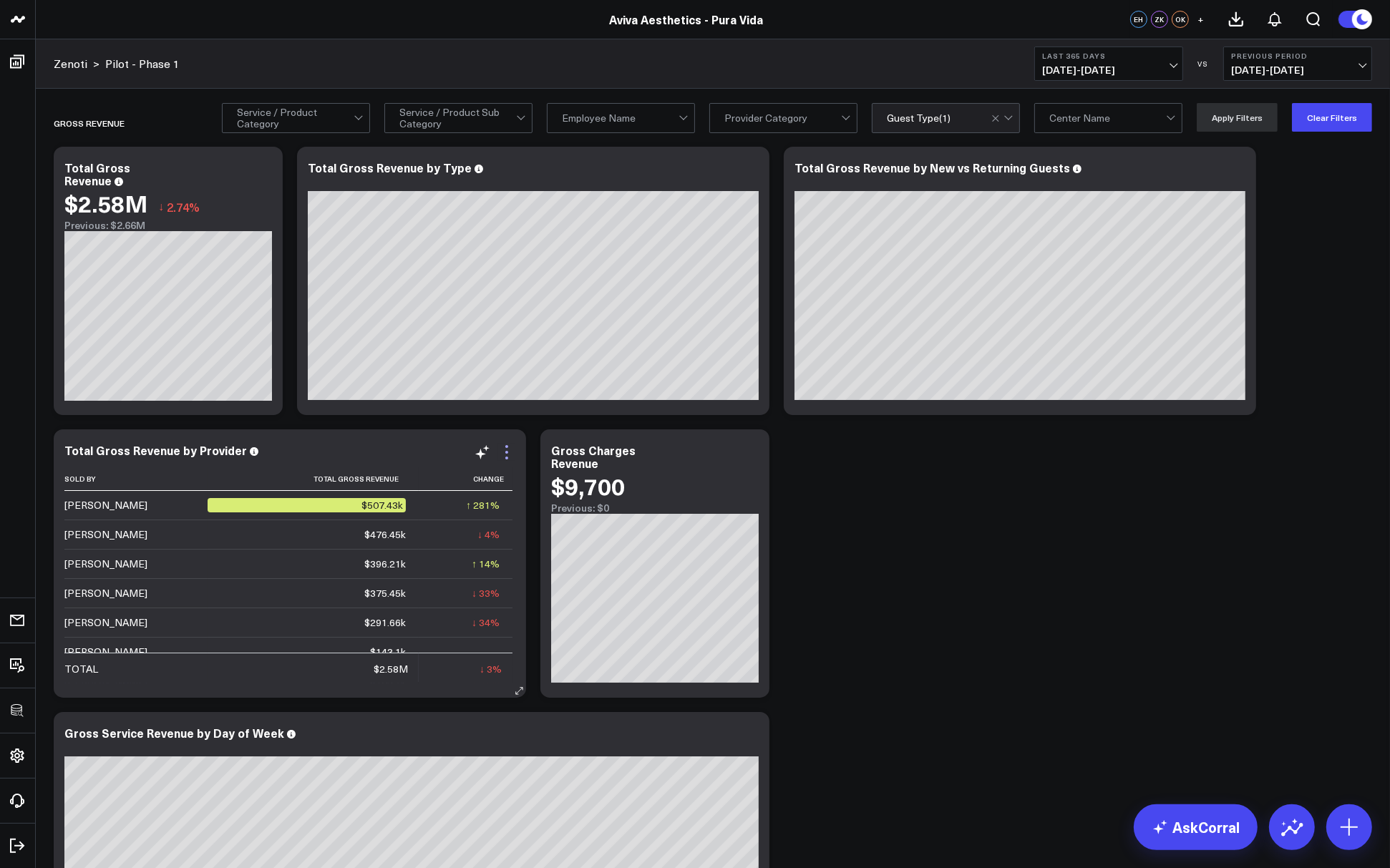
click at [505, 446] on icon at bounding box center [507, 452] width 17 height 17
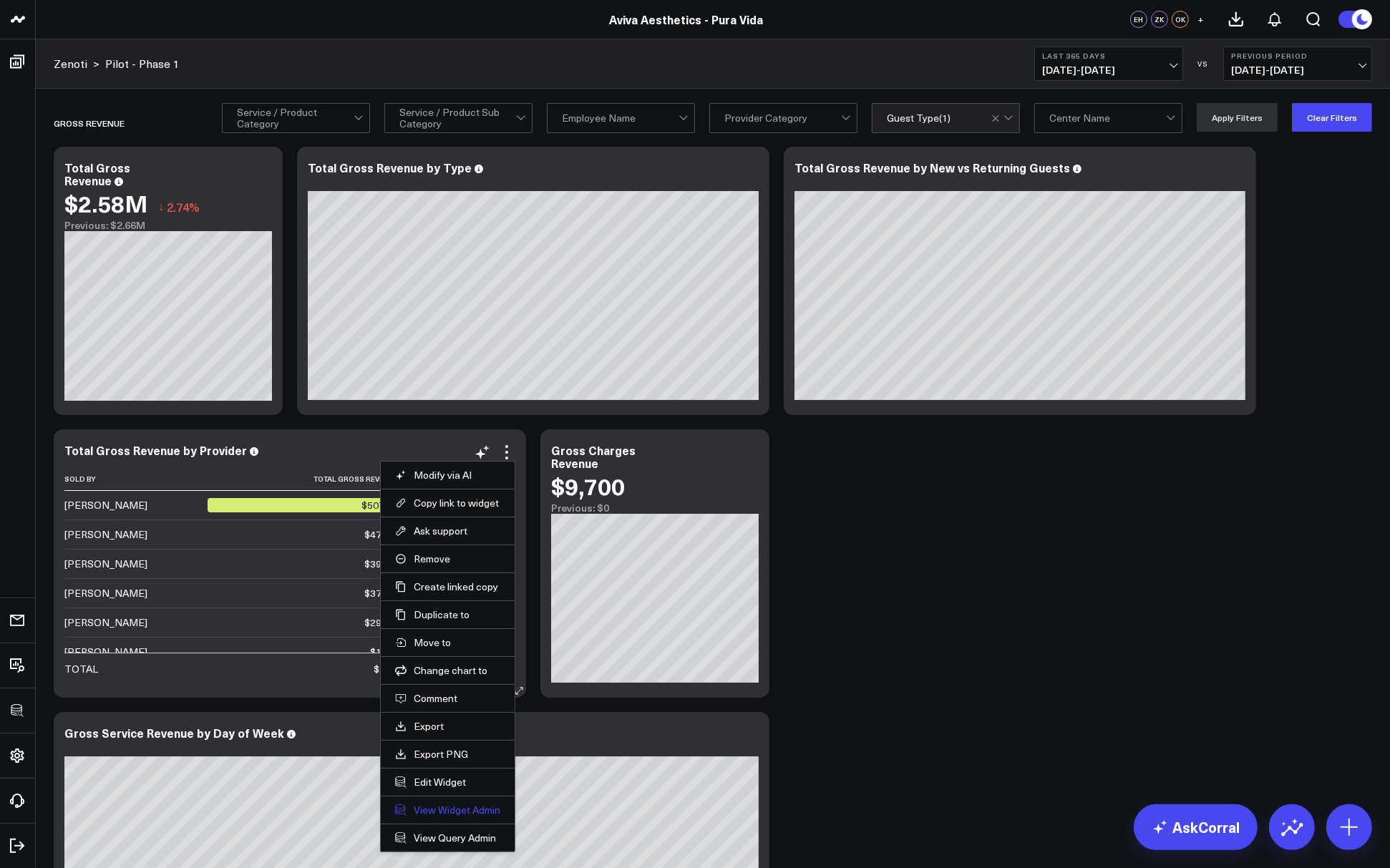
click at [431, 805] on link "View Widget Admin" at bounding box center [447, 810] width 105 height 13
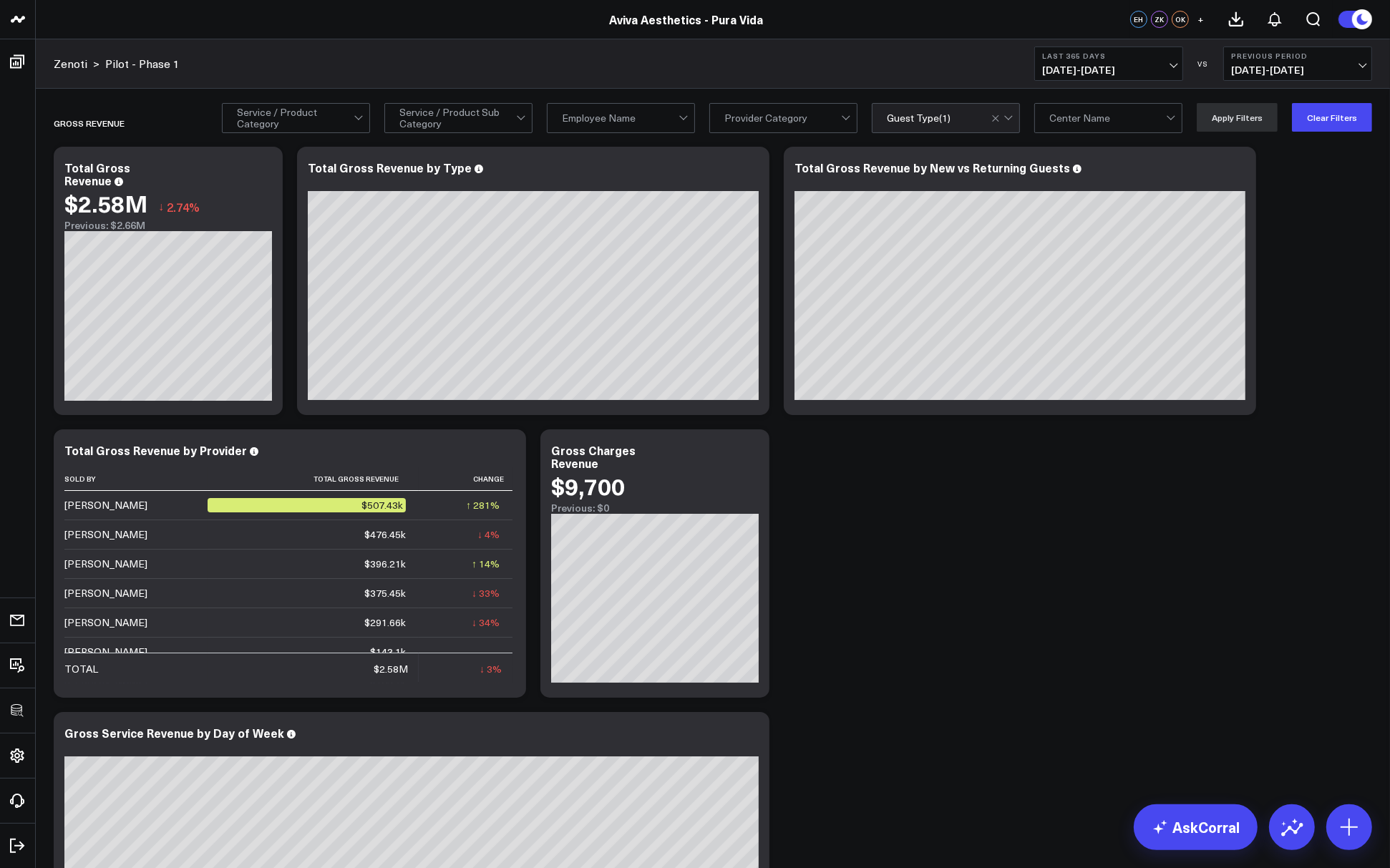
click at [1242, 165] on icon at bounding box center [1236, 169] width 17 height 17
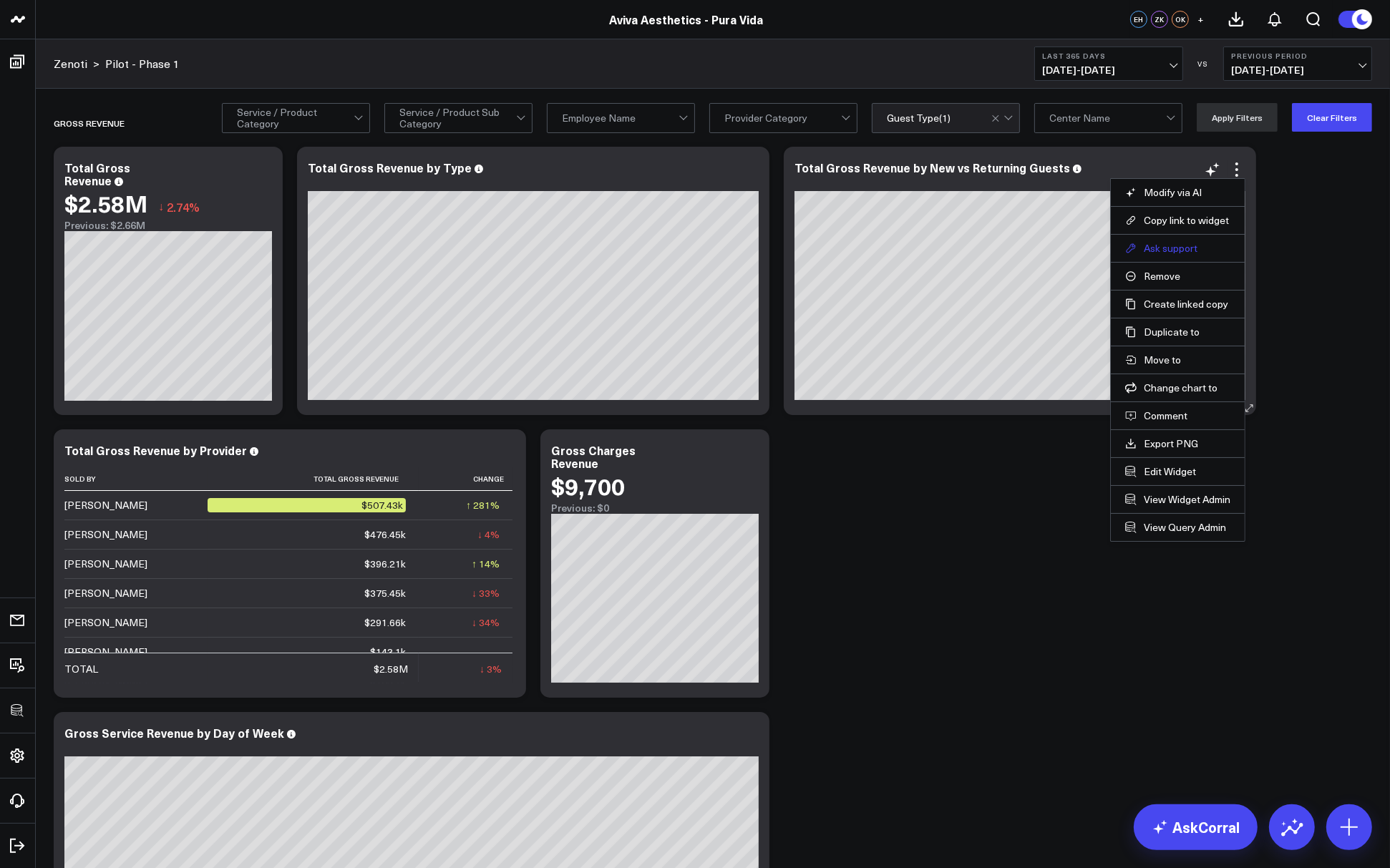
click at [1178, 246] on button "Ask support" at bounding box center [1178, 248] width 105 height 13
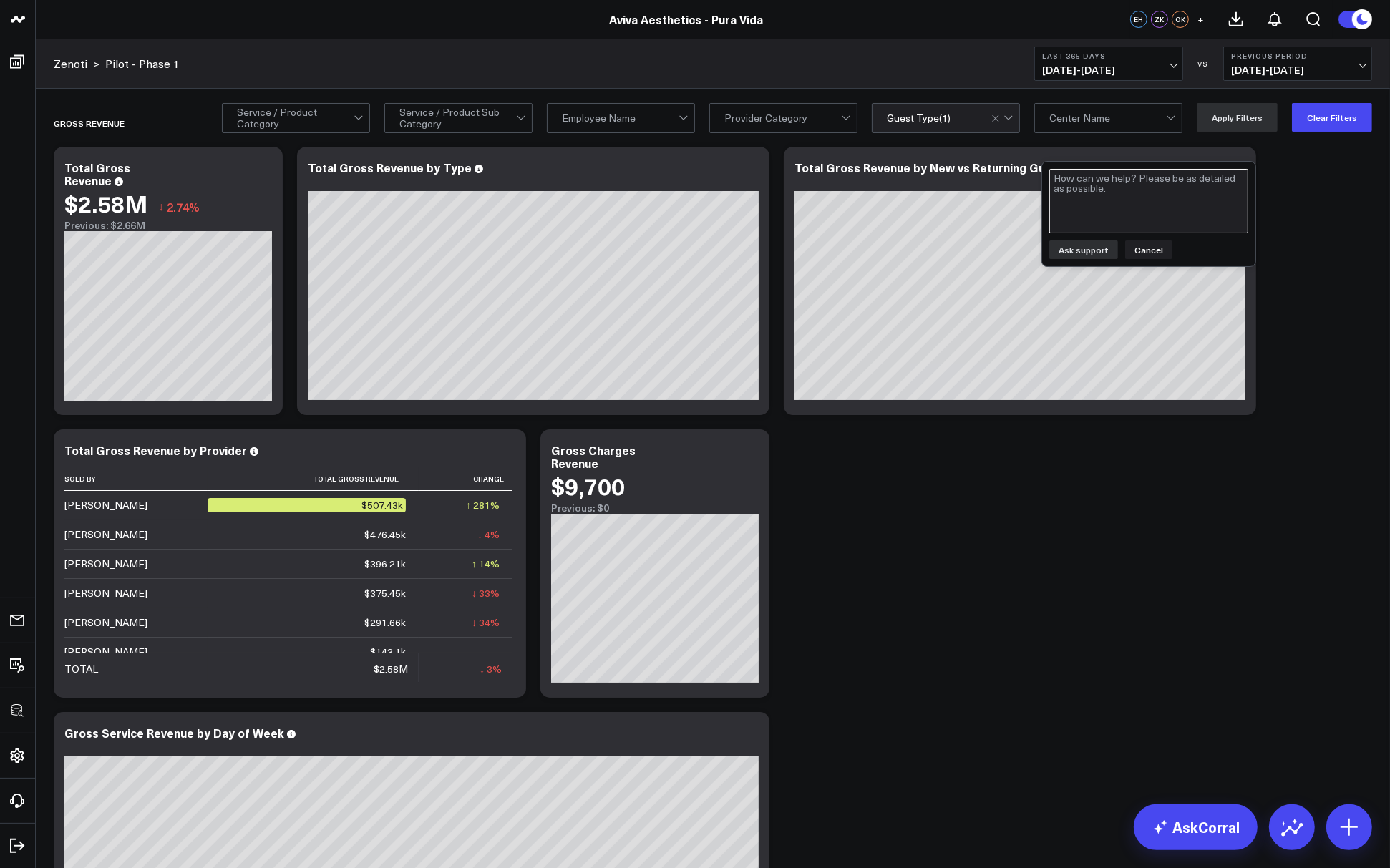
click at [1091, 182] on textarea at bounding box center [1148, 201] width 199 height 65
type textarea "Is the Guest Type filter working here? When i filter by "new" i still see Other…"
click at [1096, 250] on button "Ask support" at bounding box center [1083, 249] width 68 height 19
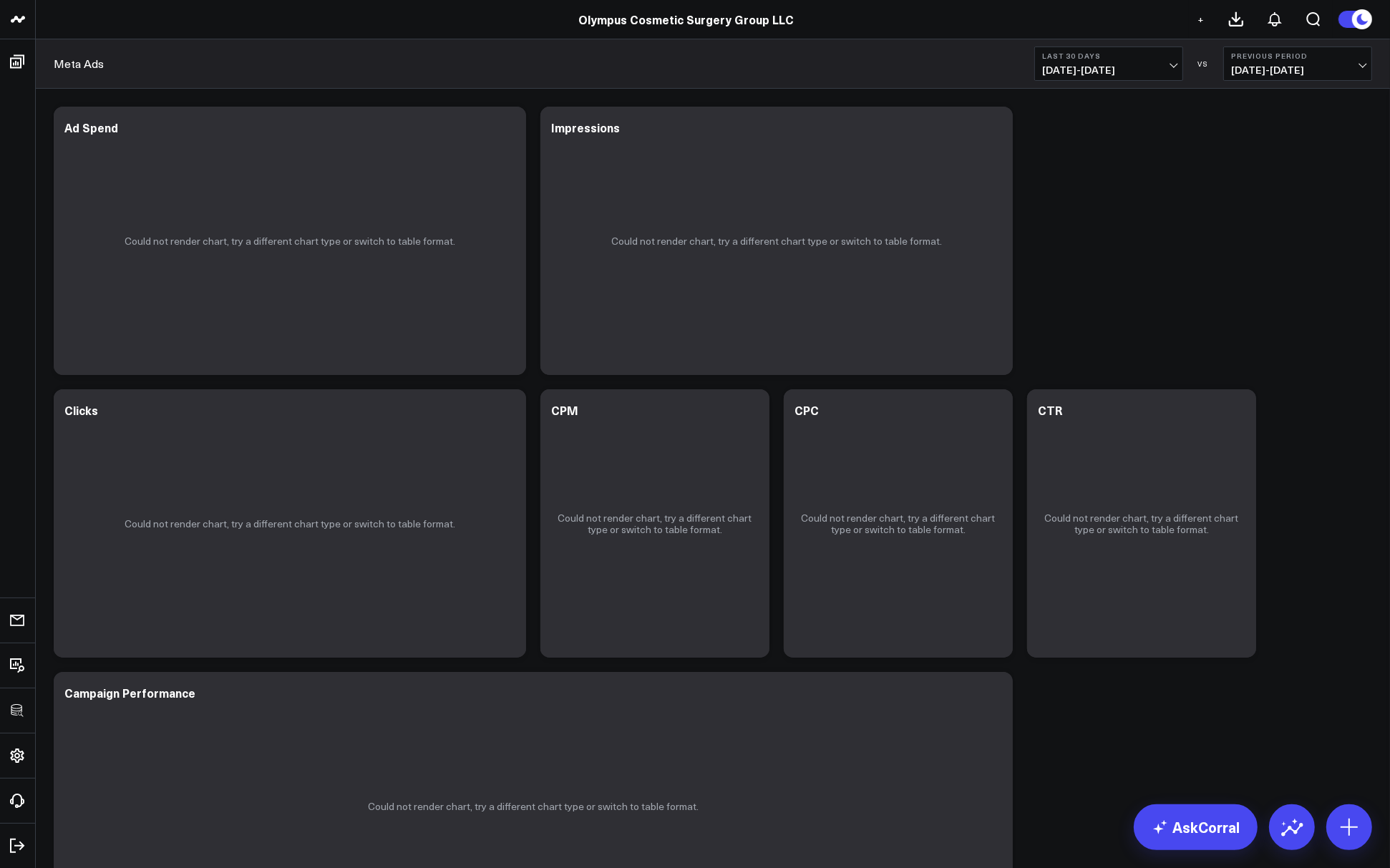
click at [1169, 253] on div "Modify via AI Copy link to widget Ask support Remove Create linked copy Executi…" at bounding box center [713, 523] width 1333 height 848
click at [507, 128] on icon at bounding box center [507, 129] width 3 height 3
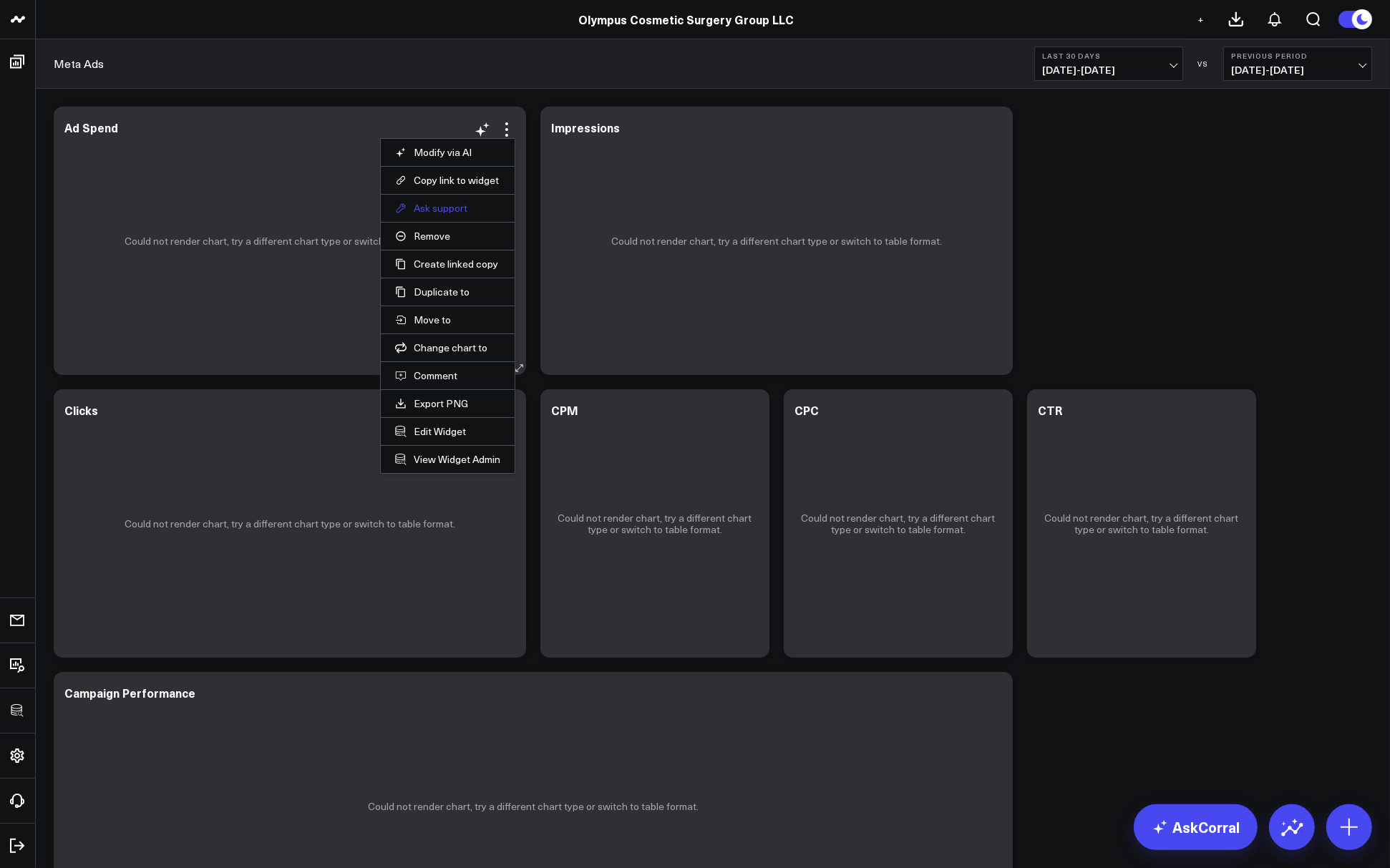
click at [455, 207] on button "Ask support" at bounding box center [447, 208] width 105 height 13
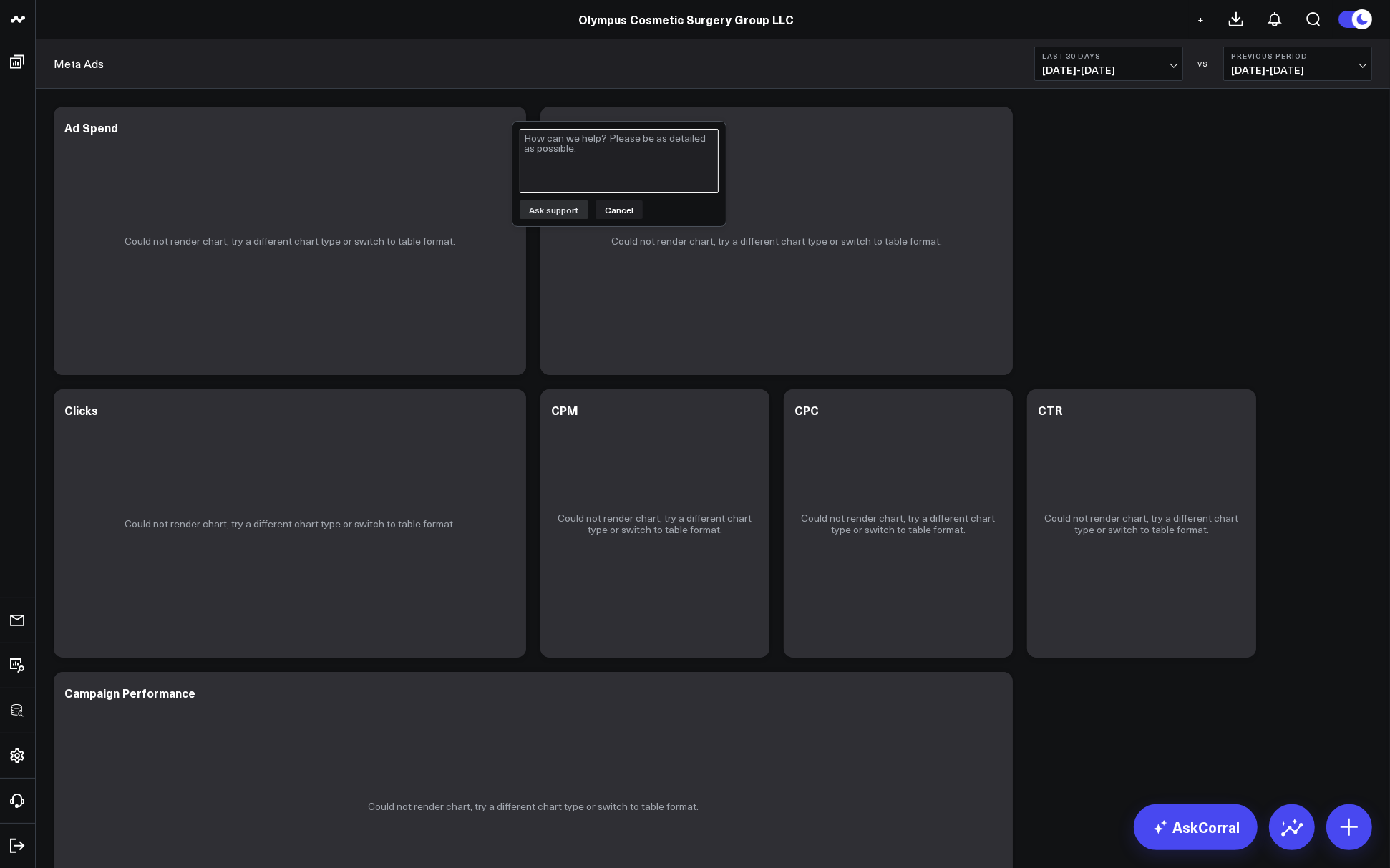
click at [542, 148] on textarea at bounding box center [619, 161] width 199 height 65
type textarea "Transformations haven't run?"
click at [550, 219] on div "Transformations haven't run? Ask support Cancel" at bounding box center [619, 174] width 215 height 106
click at [554, 205] on button "Ask support" at bounding box center [554, 210] width 68 height 19
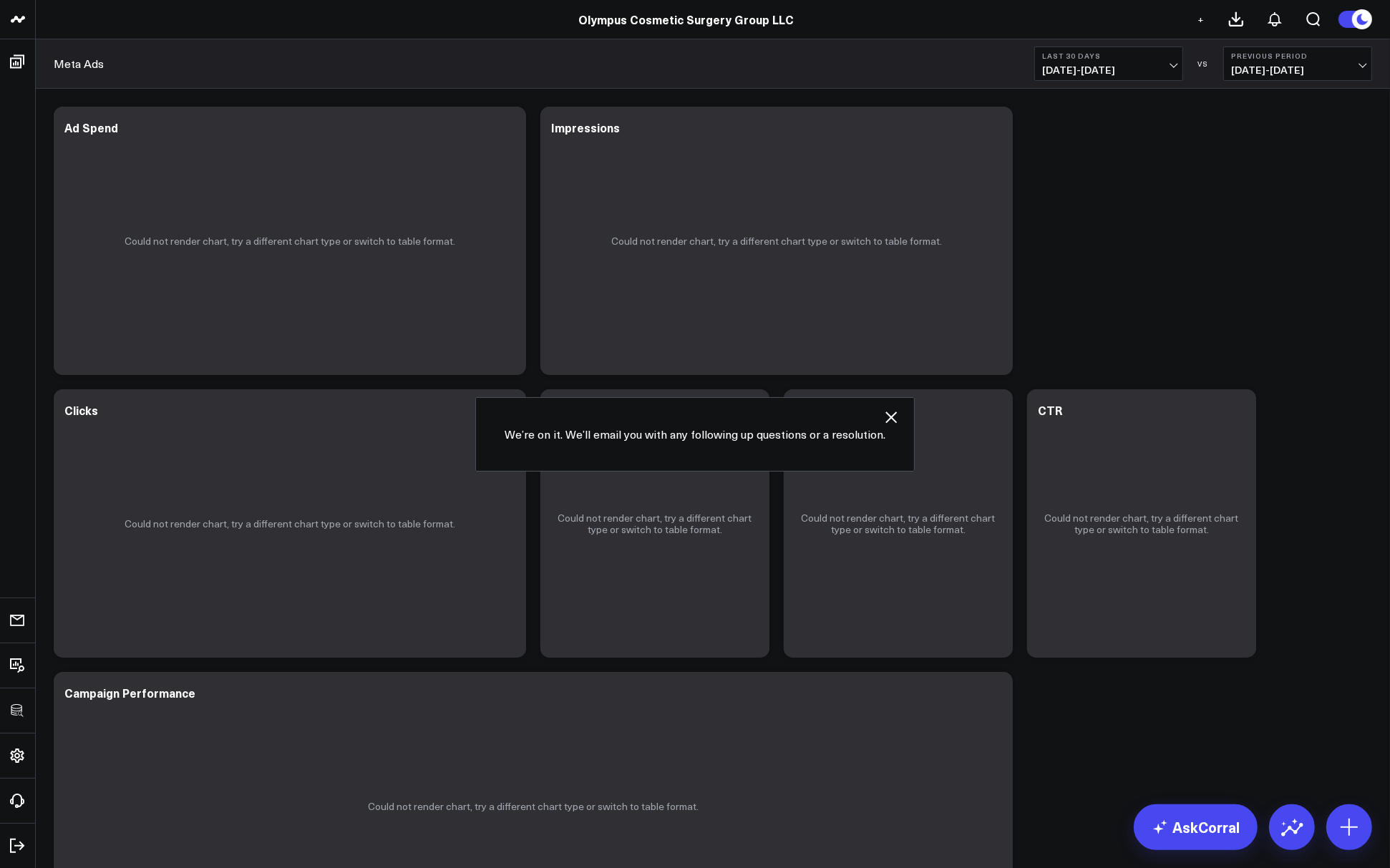
click at [1193, 250] on div "Modify via AI Copy link to widget Ask support Remove Create linked copy Executi…" at bounding box center [713, 523] width 1333 height 848
